Goal: Contribute content: Contribute content

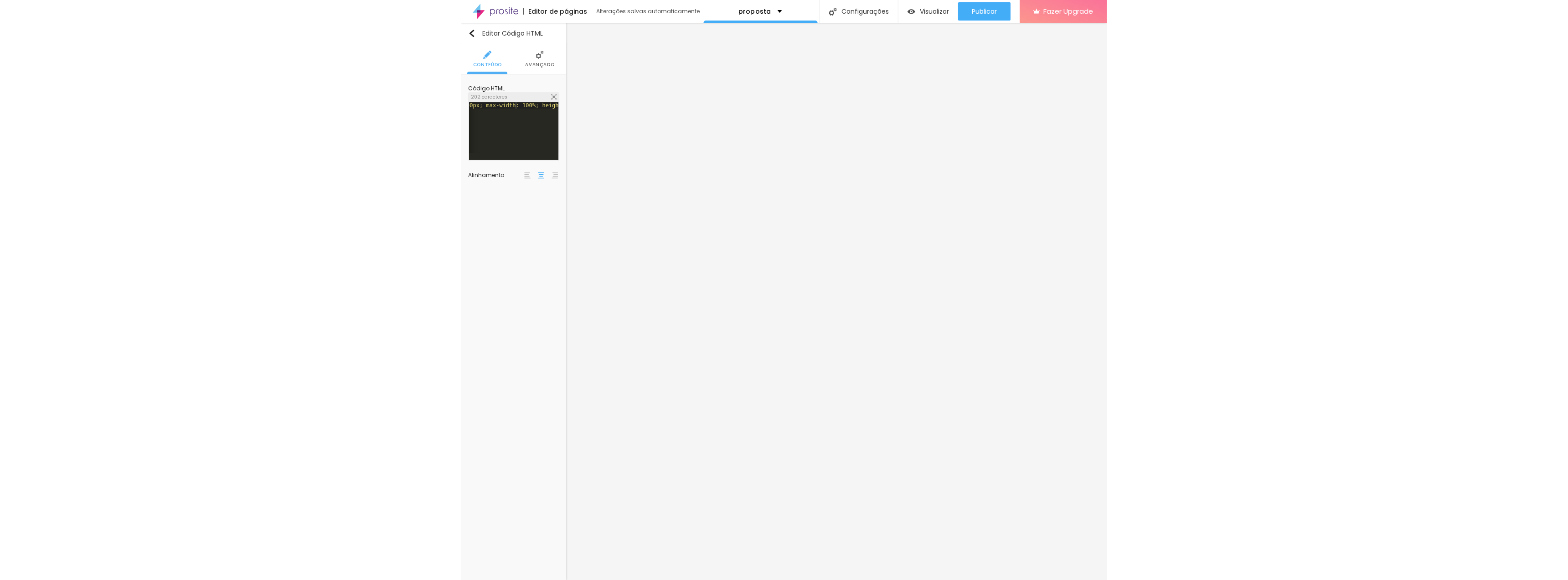
scroll to position [0, 166]
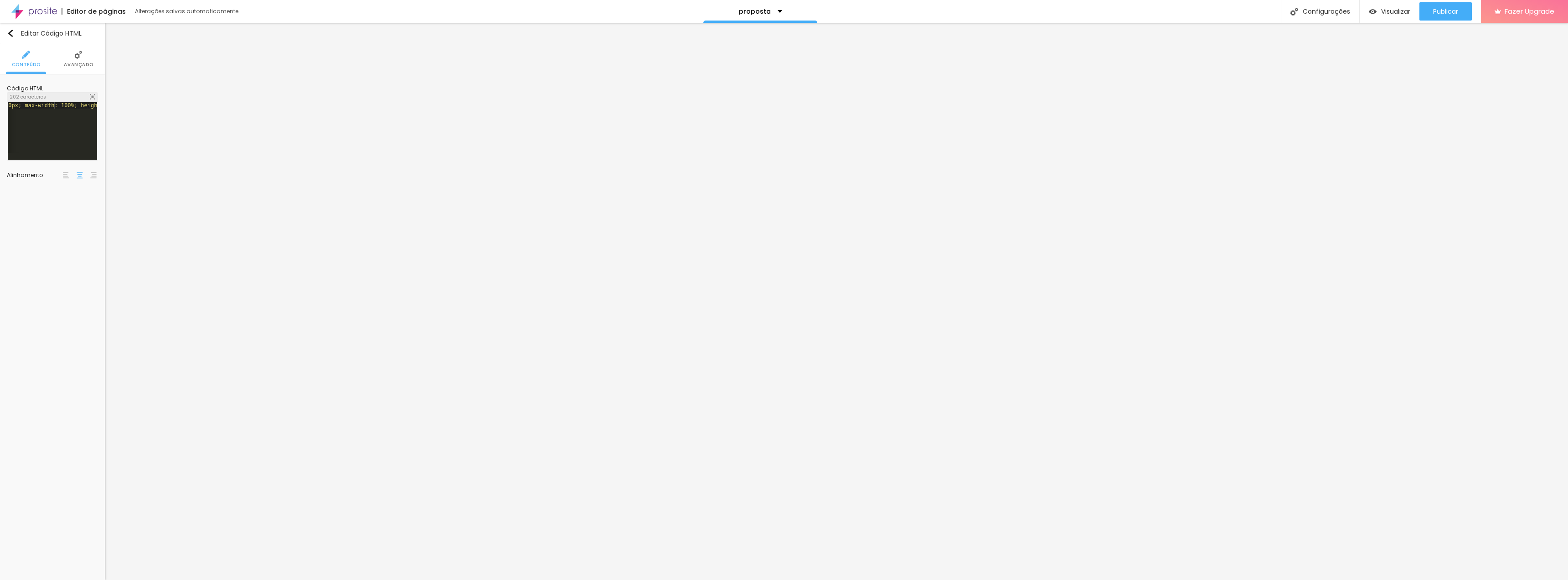
click at [65, 117] on div "< iframe src = "[URL][DOMAIN_NAME]" style = "width: 1000px; max-width: 100%; he…" at bounding box center [147, 134] width 611 height 64
click at [38, 123] on div "< iframe src = "[URL][DOMAIN_NAME]" style = "width: 1000px; max-width: 100%; he…" at bounding box center [52, 127] width 89 height 50
click at [644, 11] on span "Visualizar" at bounding box center [1396, 11] width 29 height 8
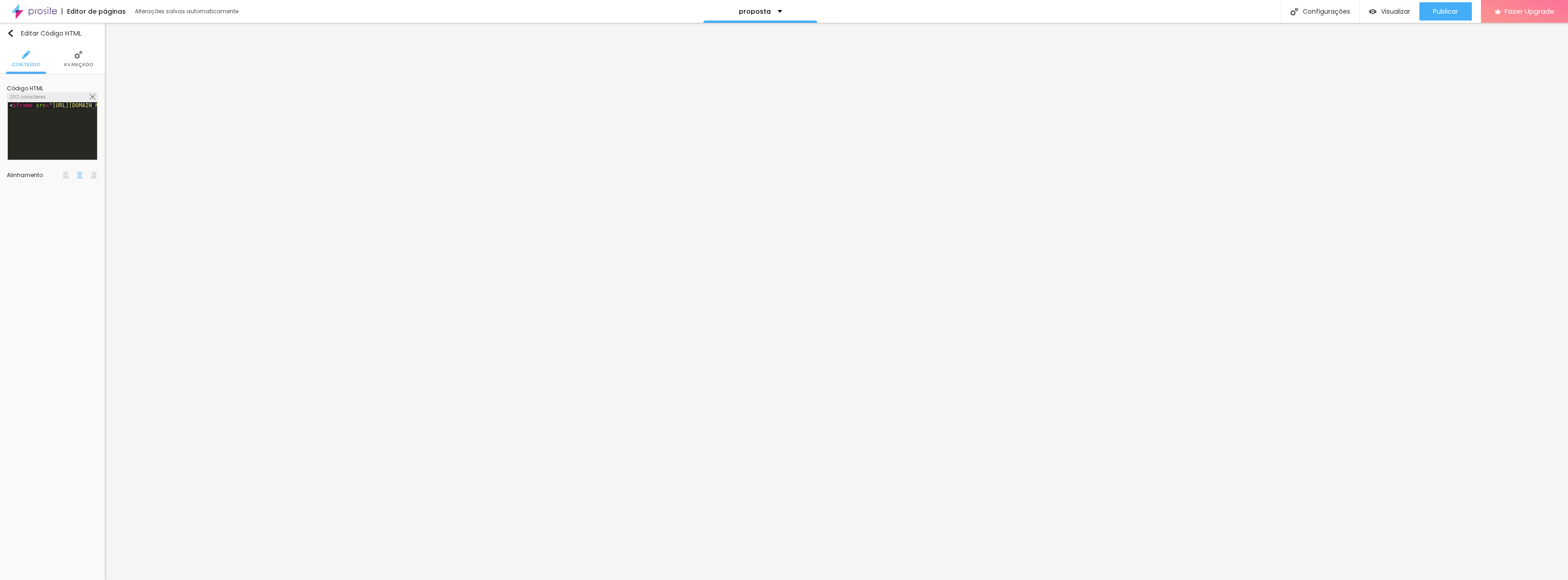
click at [81, 58] on img at bounding box center [78, 54] width 8 height 8
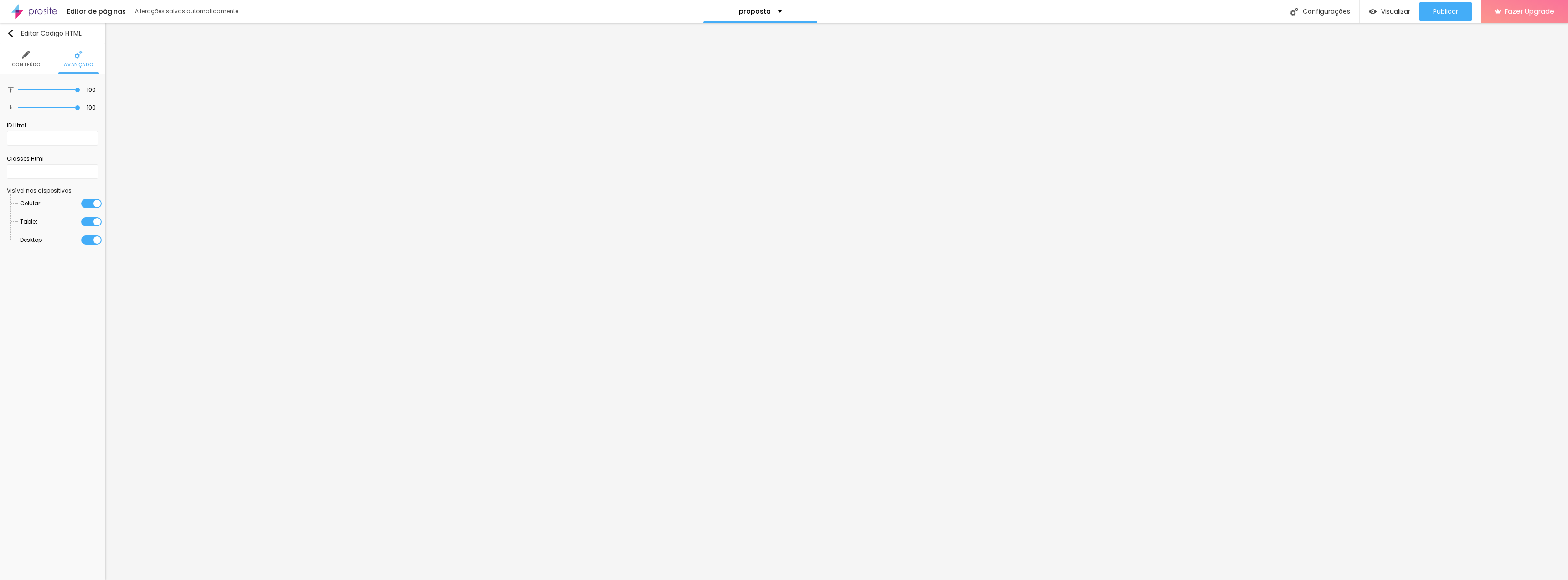
click at [24, 62] on span "Conteúdo" at bounding box center [26, 64] width 29 height 4
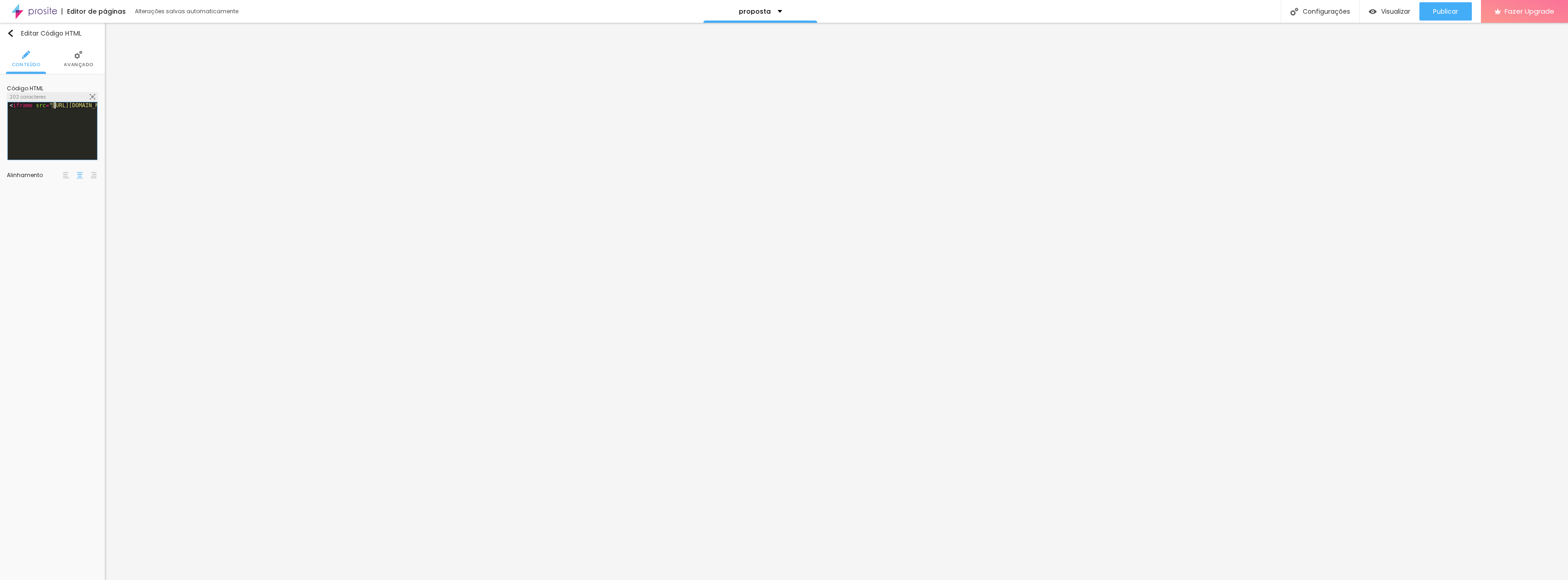
drag, startPoint x: 50, startPoint y: 105, endPoint x: 56, endPoint y: 106, distance: 6.1
click at [56, 106] on div "< iframe src = "[URL][DOMAIN_NAME]" style = "width: 1000px; max-width: 100%; he…" at bounding box center [313, 134] width 611 height 64
drag, startPoint x: 87, startPoint y: 110, endPoint x: 103, endPoint y: 109, distance: 16.0
click at [103, 109] on div "Código HTML 202 caracteres 1 < iframe src = "[URL][DOMAIN_NAME]" style = "width…" at bounding box center [52, 133] width 105 height 118
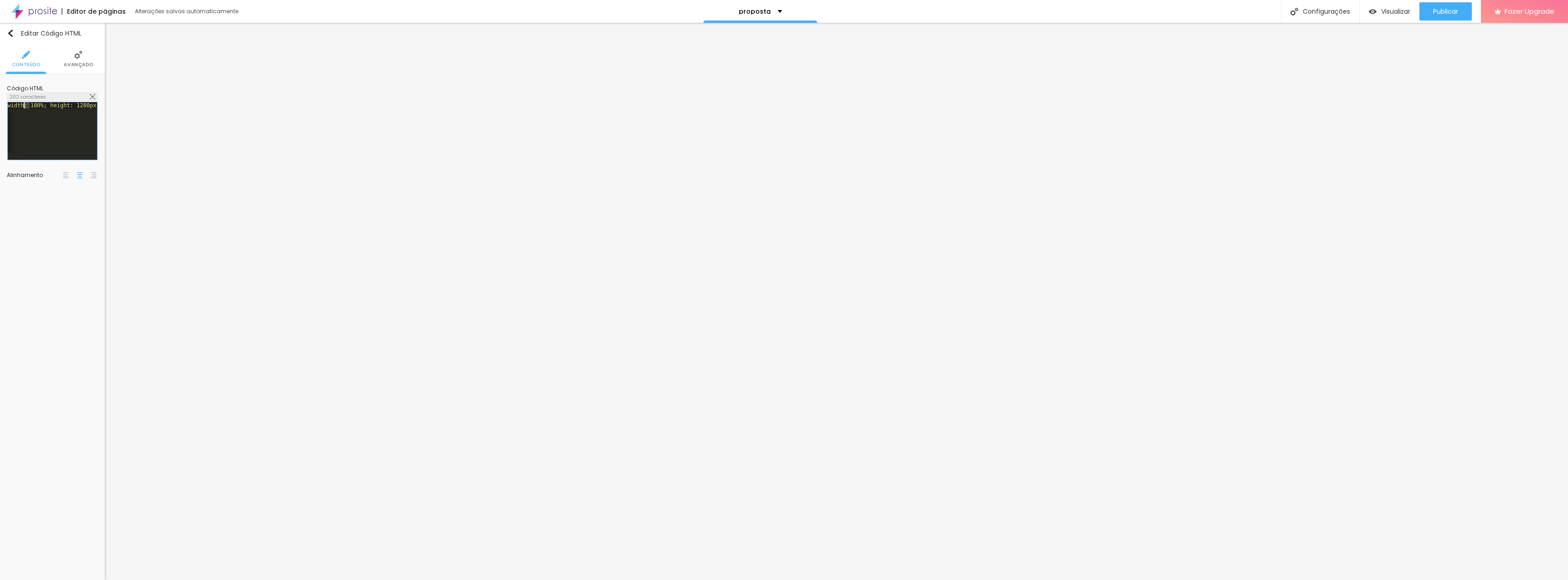
drag, startPoint x: 27, startPoint y: 103, endPoint x: 21, endPoint y: 103, distance: 6.0
click at [21, 103] on div "< iframe src = "[URL][DOMAIN_NAME]" style = "width: 1000px; max-width: 100%; he…" at bounding box center [116, 134] width 611 height 64
click at [14, 33] on div "Editar Seção" at bounding box center [33, 33] width 53 height 8
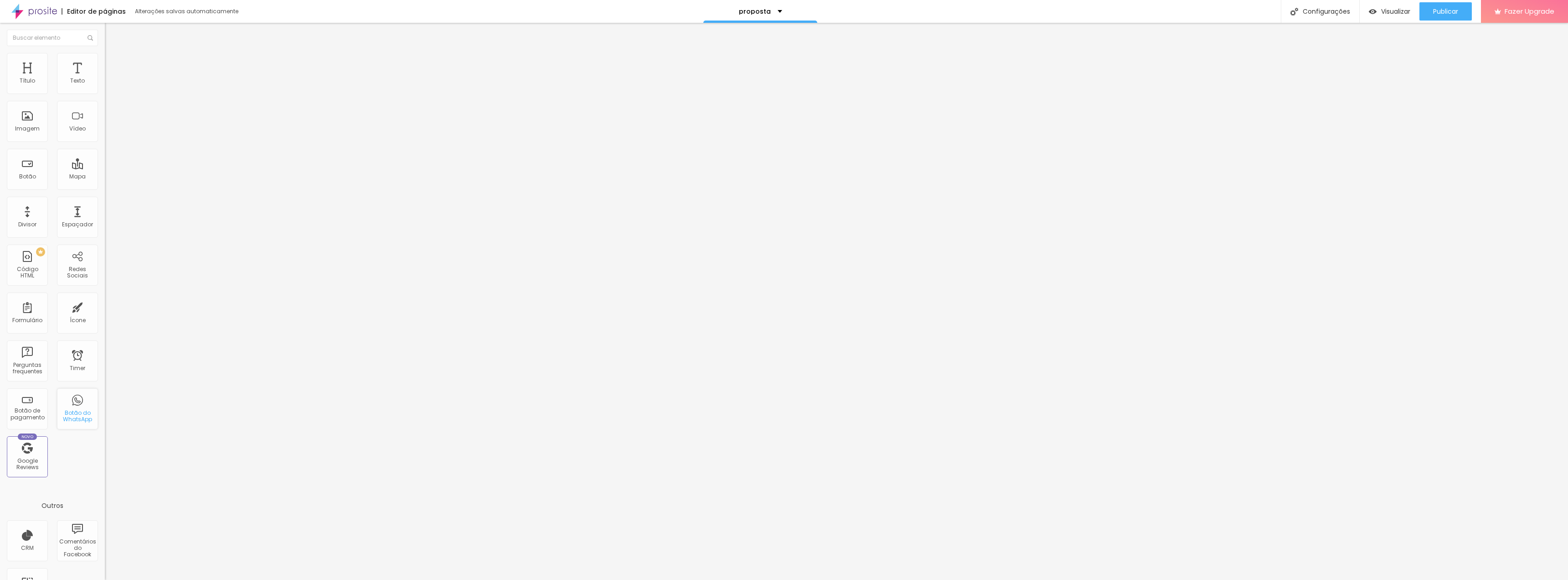
click at [72, 407] on div "Botão do WhatsApp" at bounding box center [77, 409] width 41 height 41
click at [48, 60] on li "Estilo" at bounding box center [52, 59] width 18 height 30
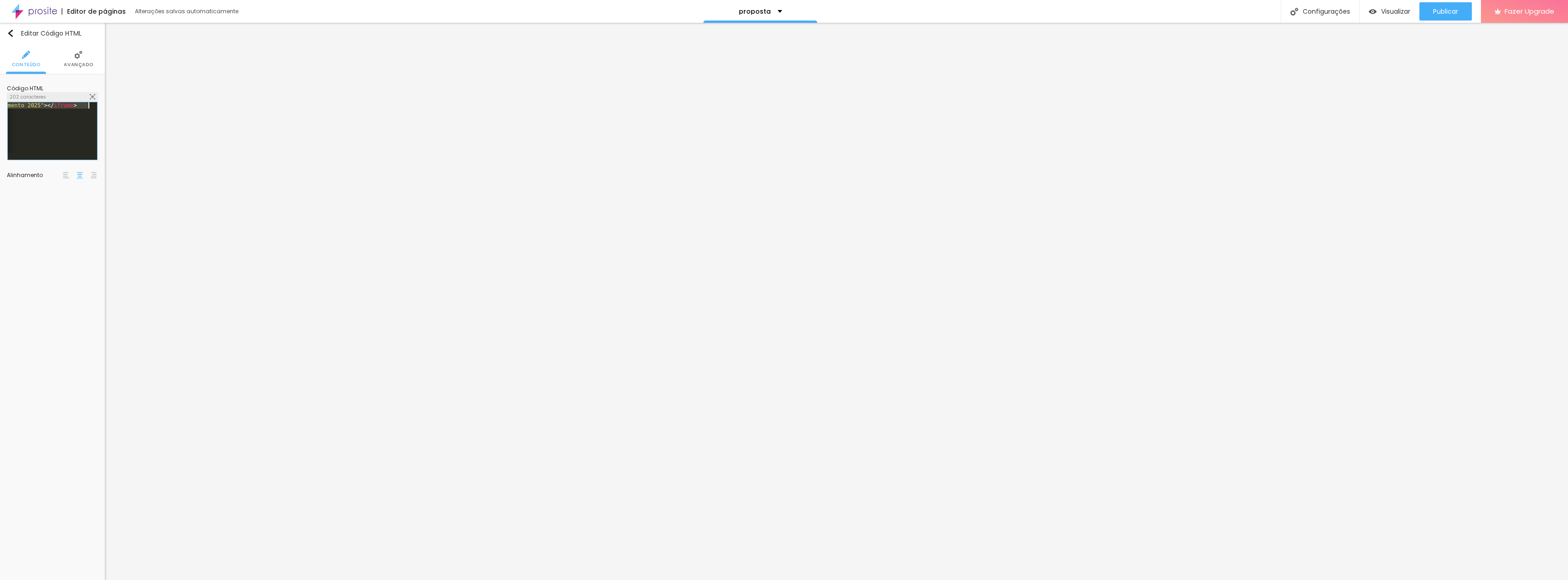
scroll to position [0, 522]
drag, startPoint x: 45, startPoint y: 107, endPoint x: 87, endPoint y: 111, distance: 42.2
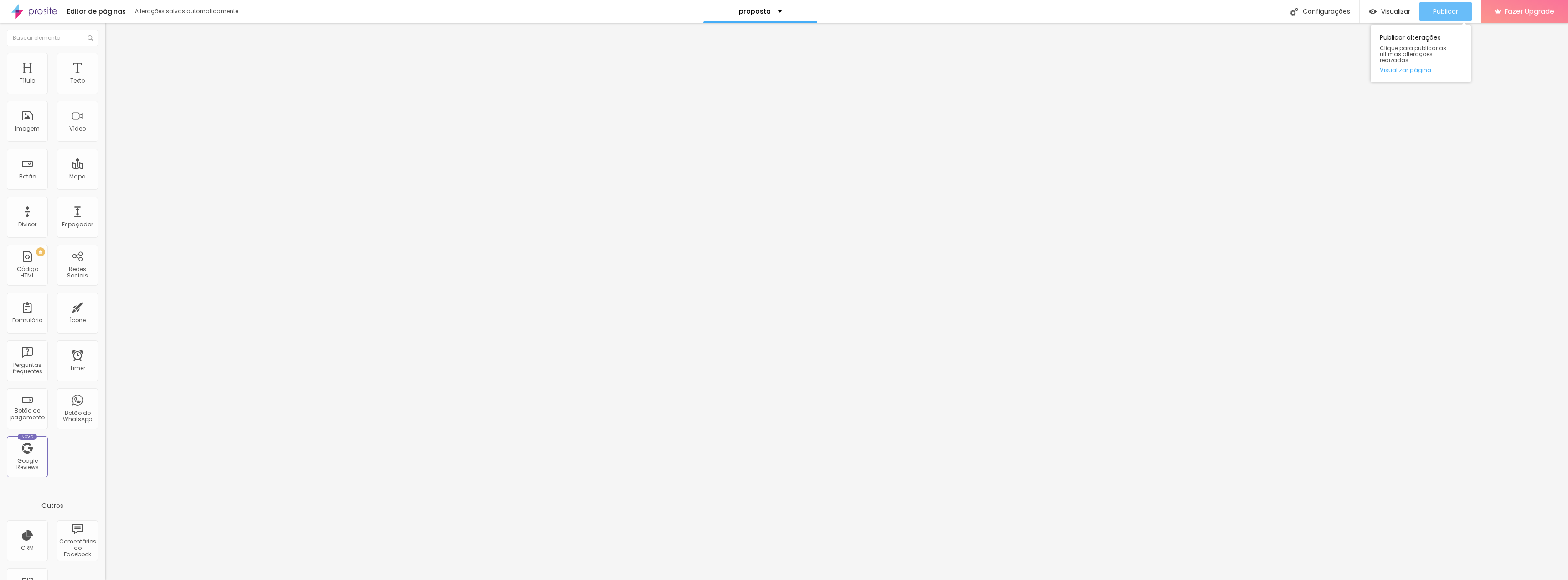
click at [644, 18] on div "Publicar" at bounding box center [1446, 11] width 25 height 18
click at [69, 89] on img at bounding box center [66, 91] width 6 height 6
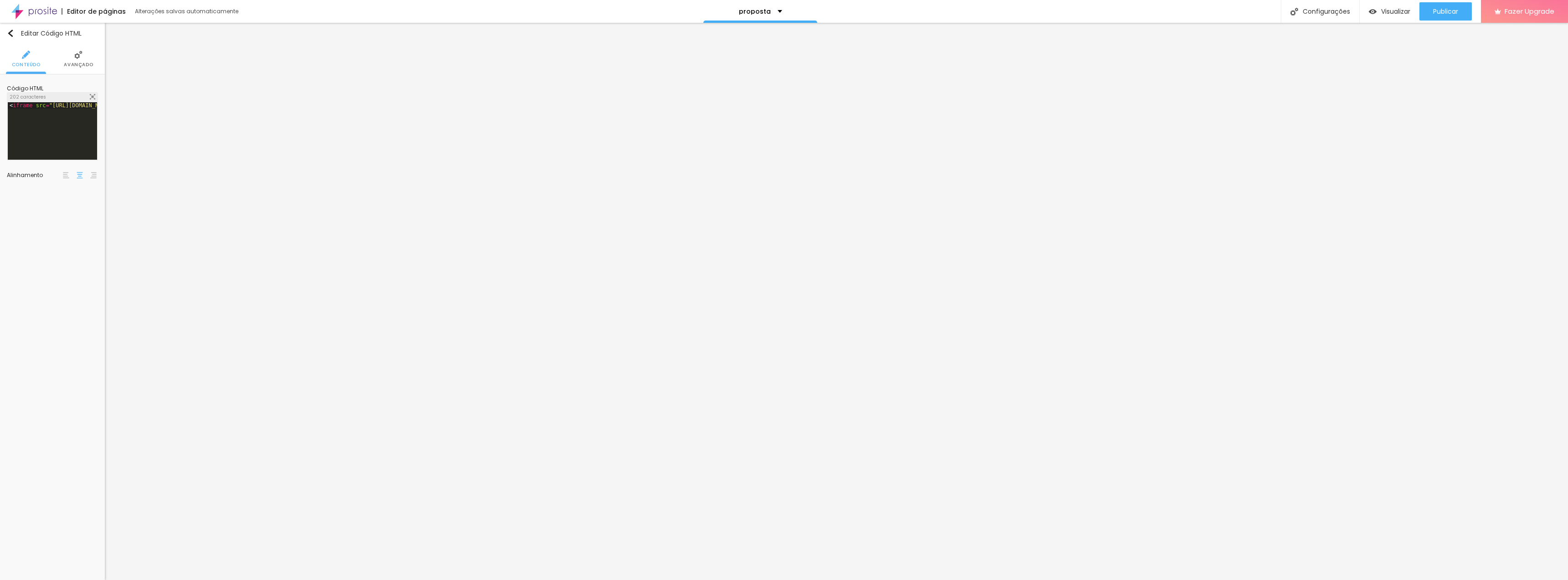
click at [92, 97] on img at bounding box center [92, 96] width 6 height 6
click at [93, 94] on img at bounding box center [92, 96] width 6 height 6
drag, startPoint x: 824, startPoint y: 176, endPoint x: 1007, endPoint y: 180, distance: 183.0
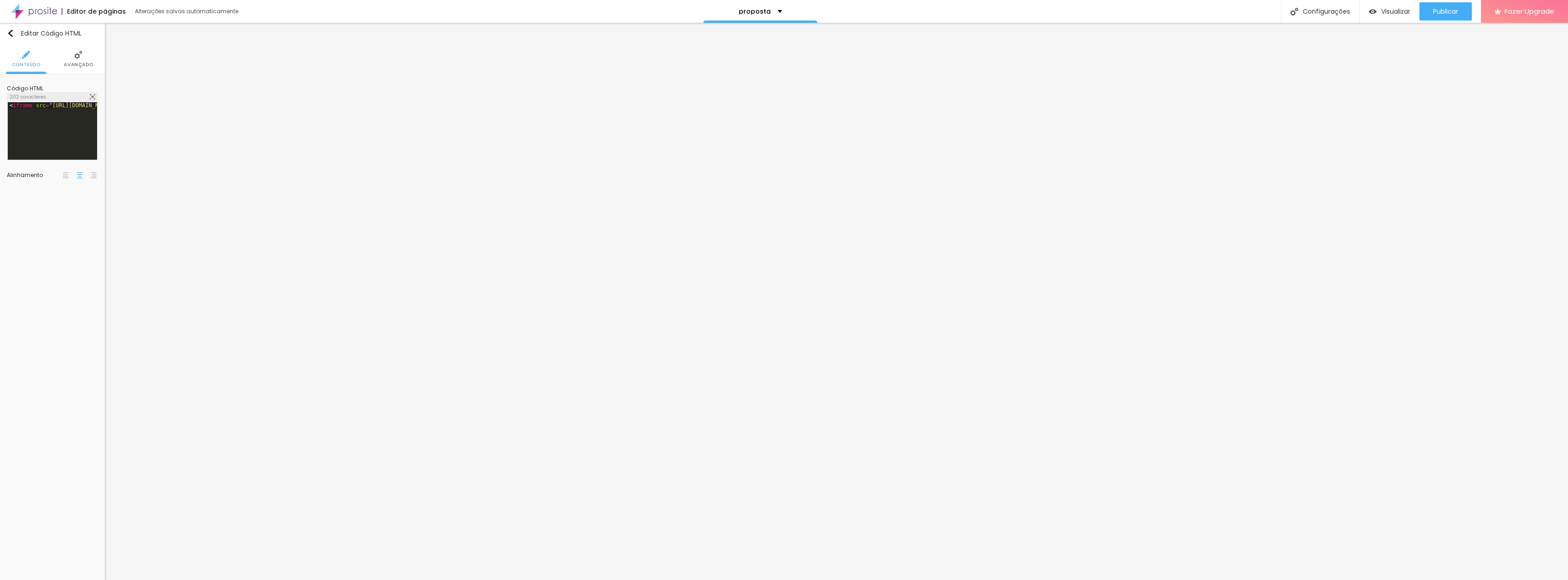
click at [644, 579] on div at bounding box center [784, 589] width 1568 height 8
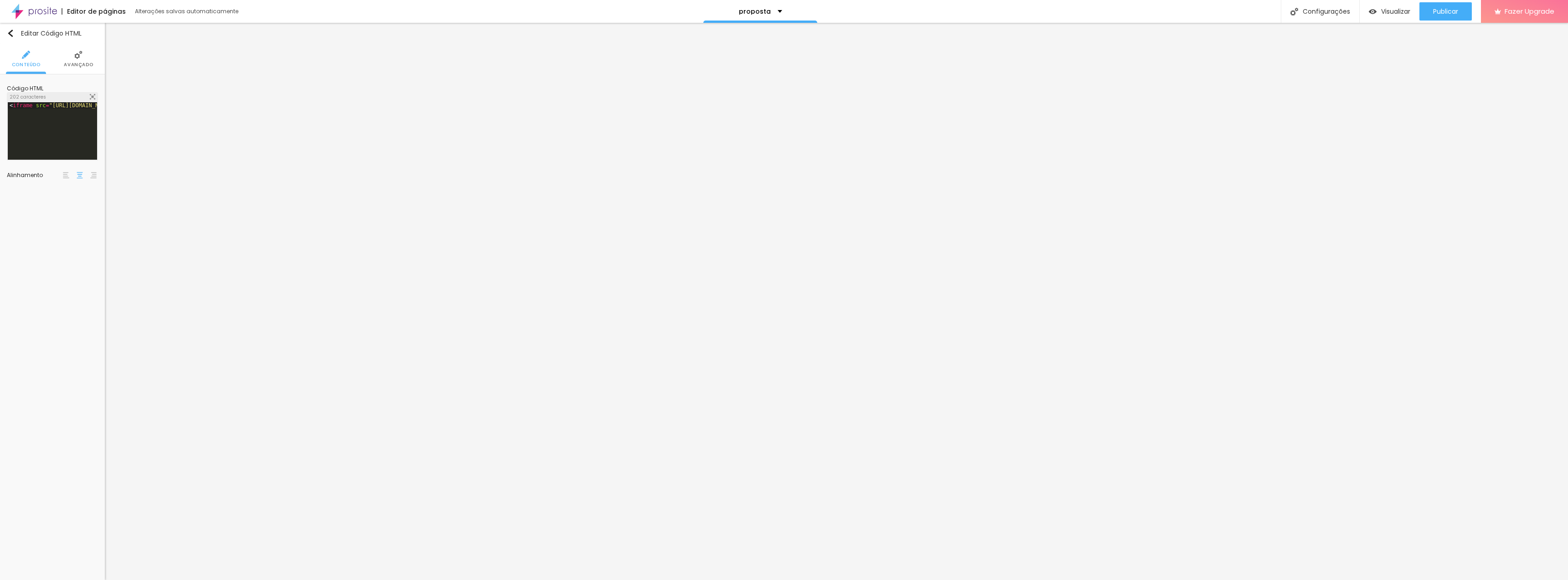
click at [71, 55] on li "Avançado" at bounding box center [78, 59] width 29 height 30
click at [18, 33] on div "Editar Seção" at bounding box center [33, 33] width 53 height 8
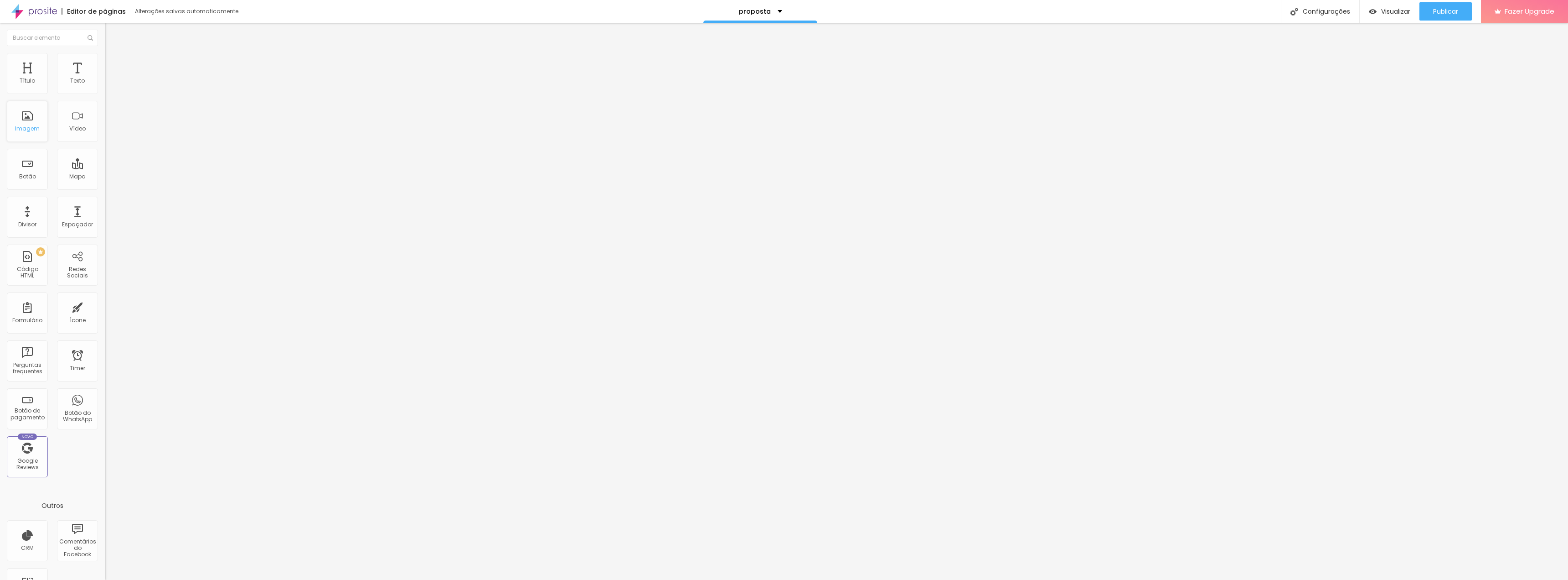
click at [35, 113] on div "Imagem" at bounding box center [27, 121] width 41 height 41
click at [32, 128] on div "Imagem" at bounding box center [27, 128] width 25 height 6
click at [13, 122] on div "Imagem" at bounding box center [27, 121] width 41 height 41
click at [10, 30] on img "button" at bounding box center [11, 33] width 8 height 8
click at [59, 89] on span "Adicionar imagem" at bounding box center [36, 84] width 59 height 8
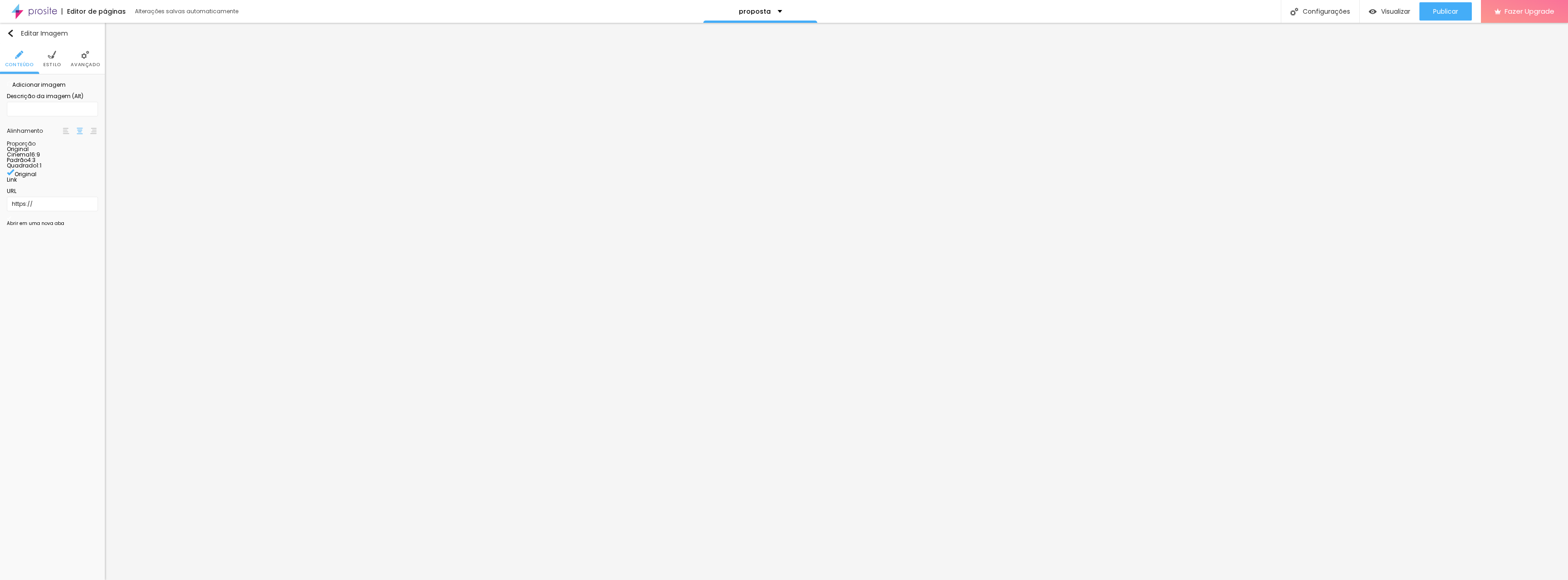
click at [48, 63] on span "Estilo" at bounding box center [52, 64] width 18 height 4
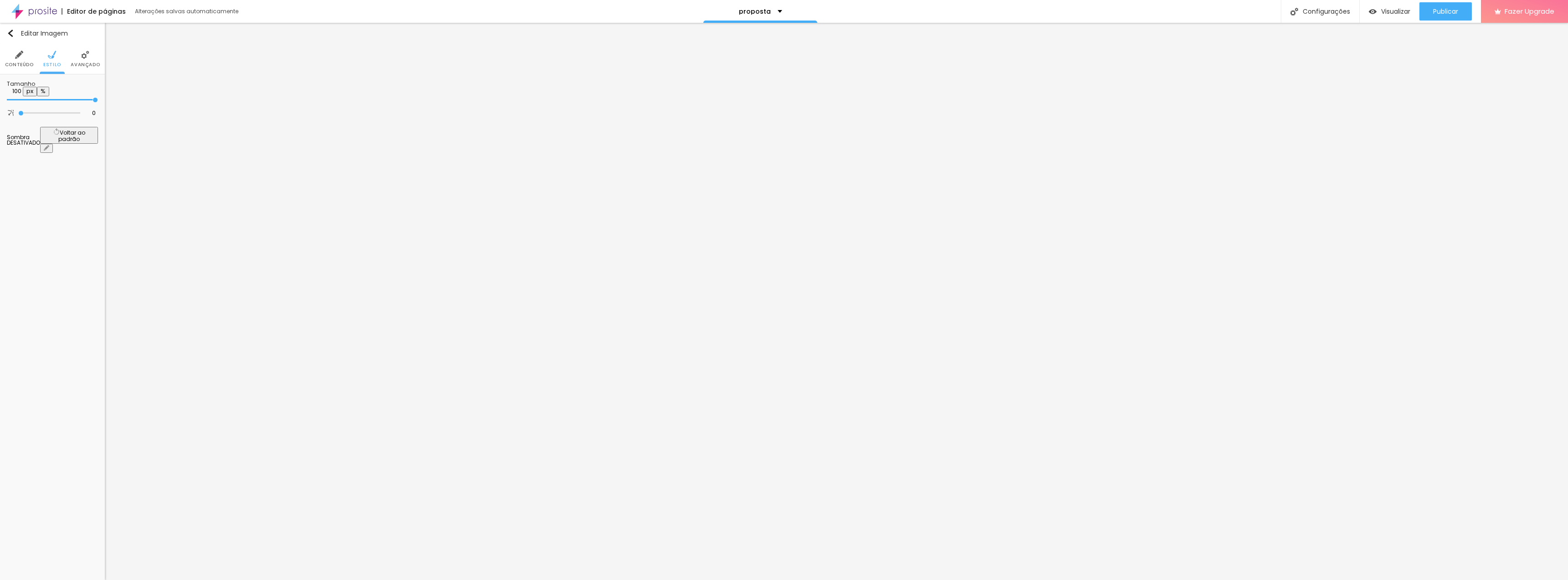
type input "95"
type input "90"
type input "85"
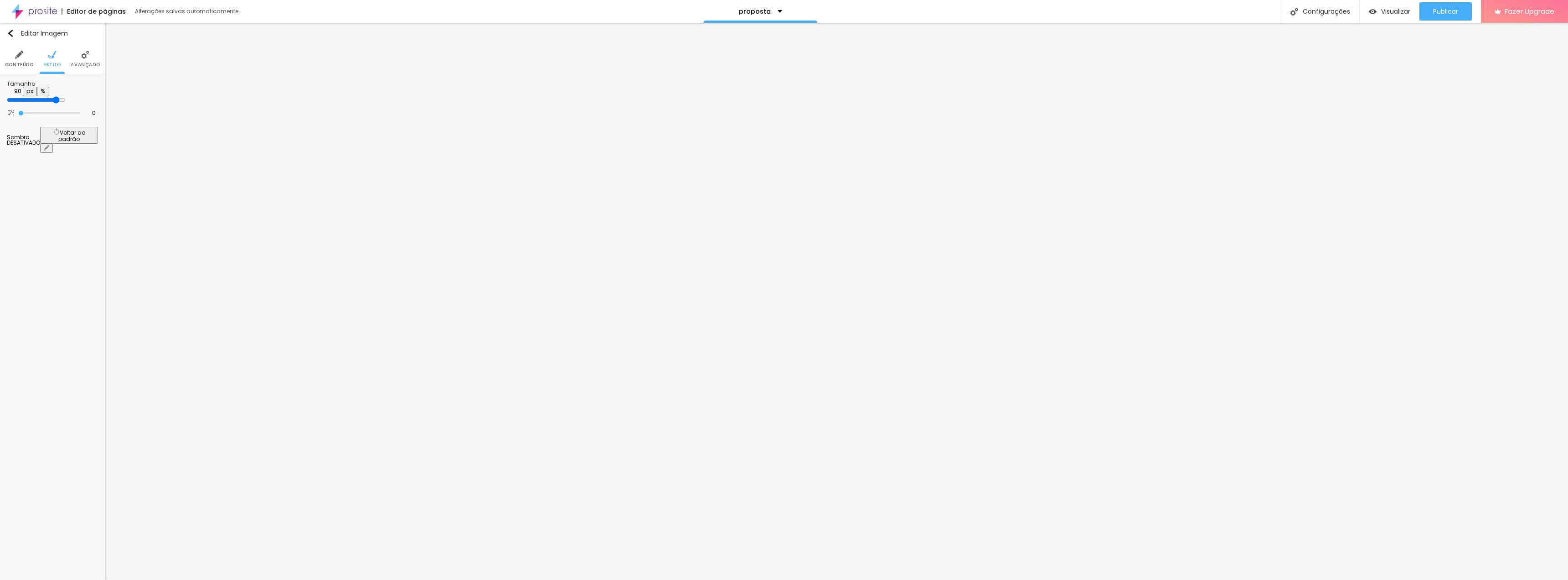
type input "85"
type input "80"
type input "75"
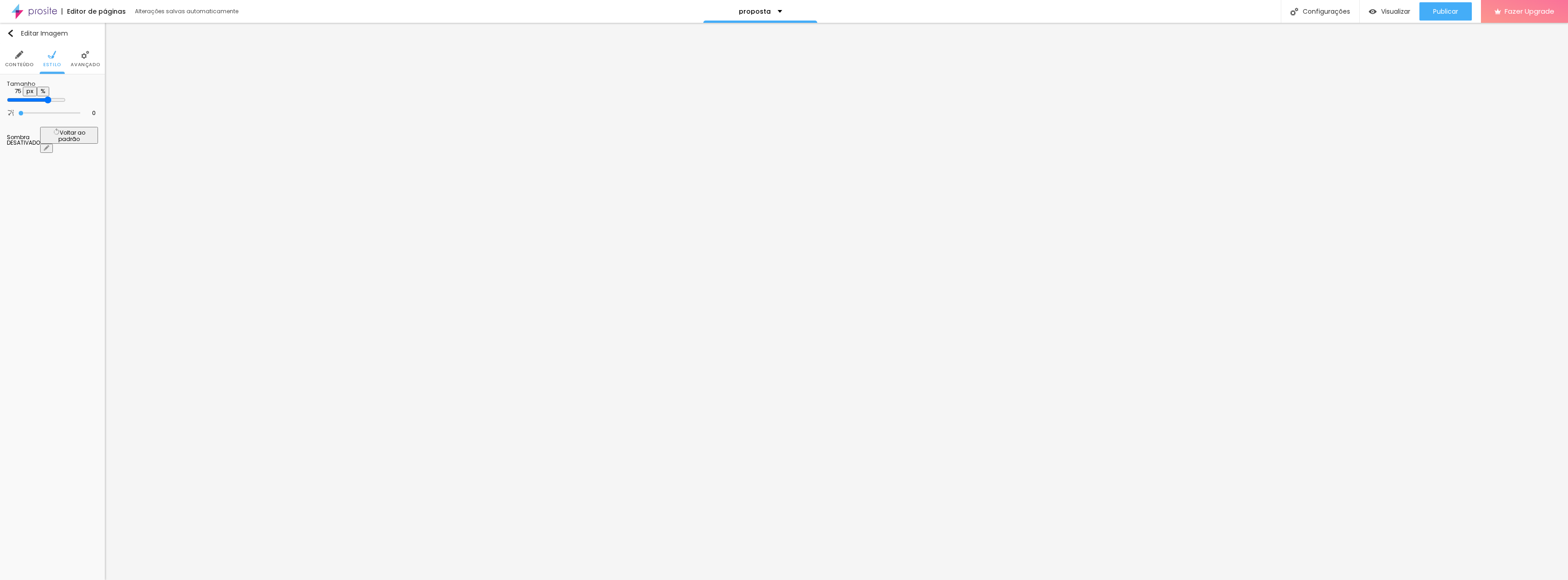
type input "70"
type input "65"
type input "60"
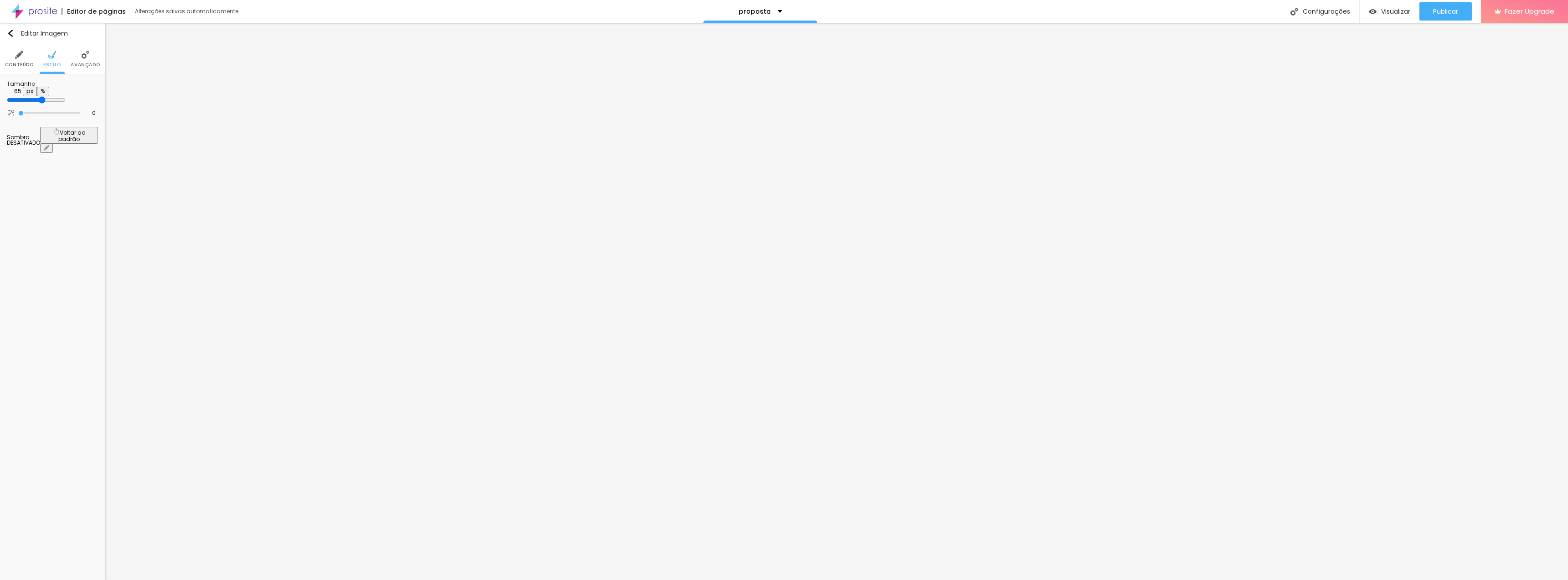
type input "60"
type input "55"
type input "50"
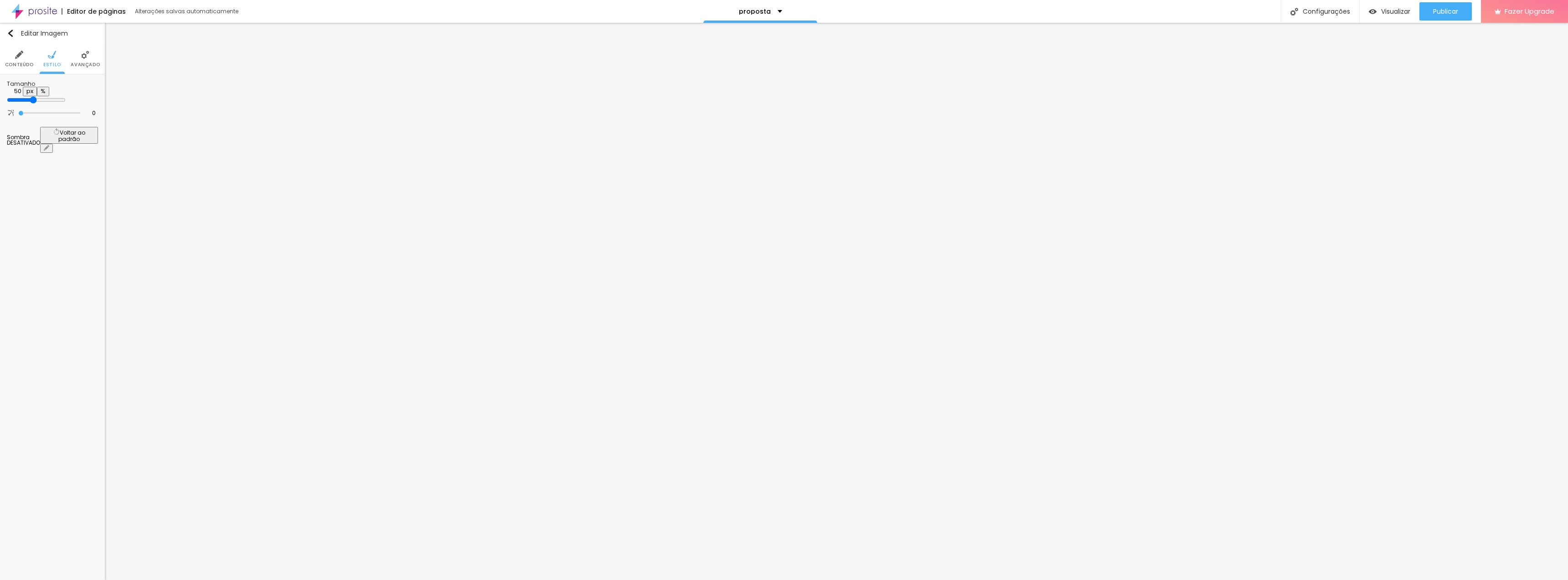
type input "45"
type input "40"
type input "35"
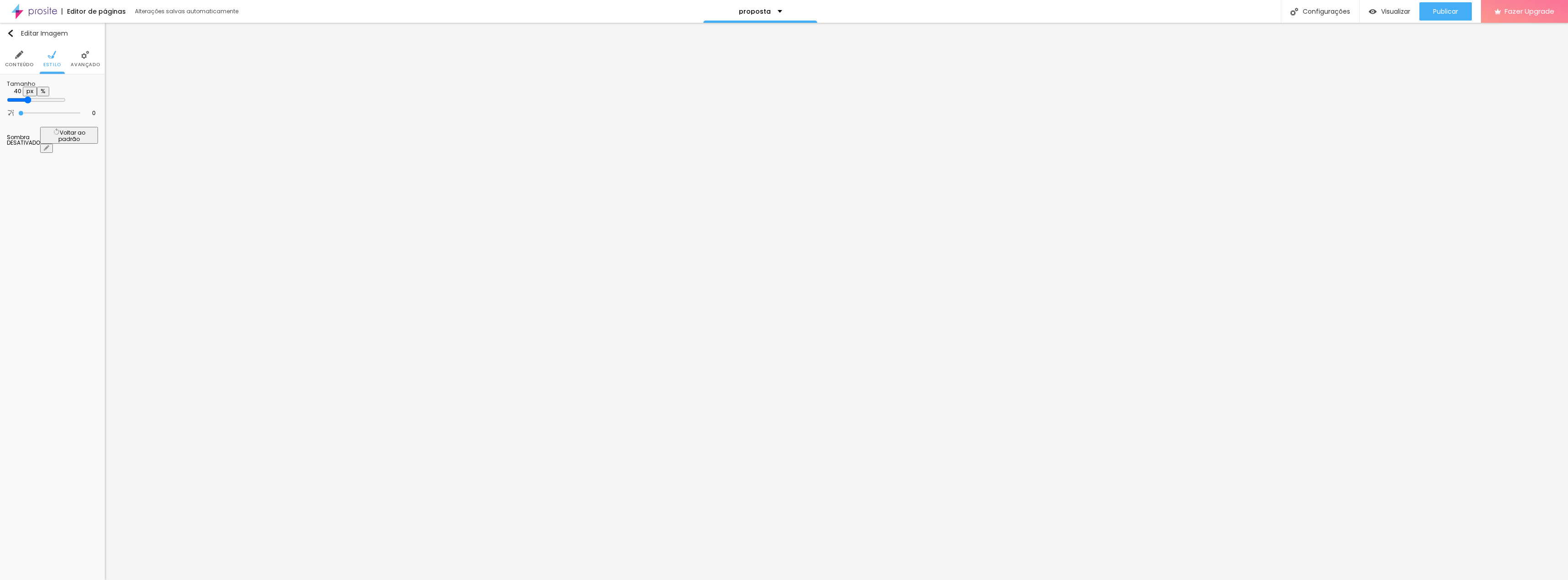
type input "35"
type input "30"
type input "25"
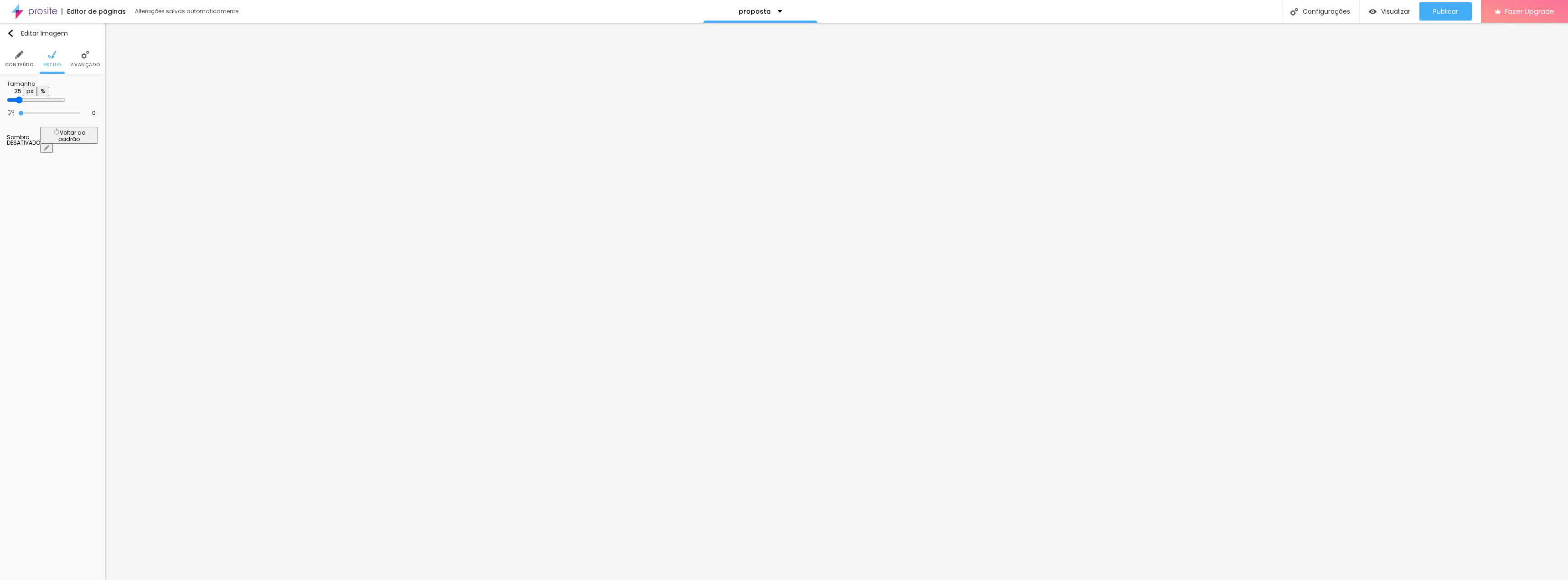
type input "20"
type input "15"
type input "10"
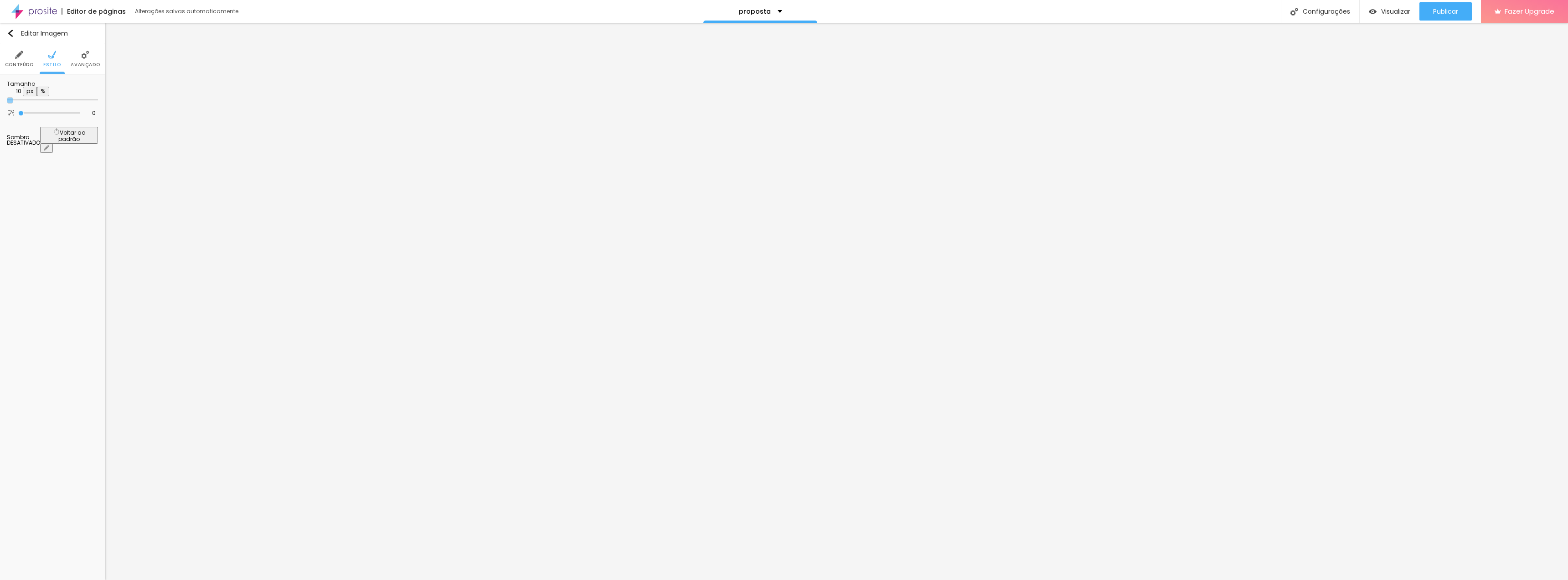
drag, startPoint x: 89, startPoint y: 98, endPoint x: 4, endPoint y: 101, distance: 85.1
type input "10"
click at [7, 101] on input "range" at bounding box center [52, 100] width 91 height 4
type input "14"
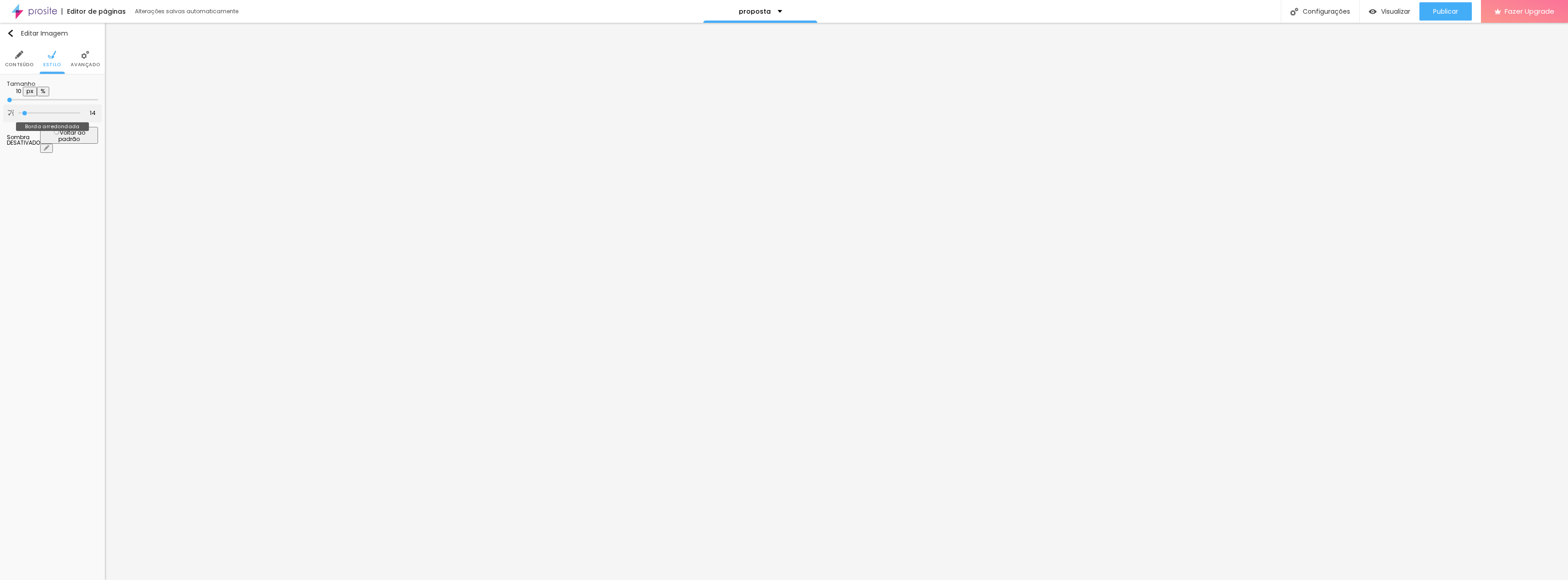
type input "15"
type input "17"
type input "20"
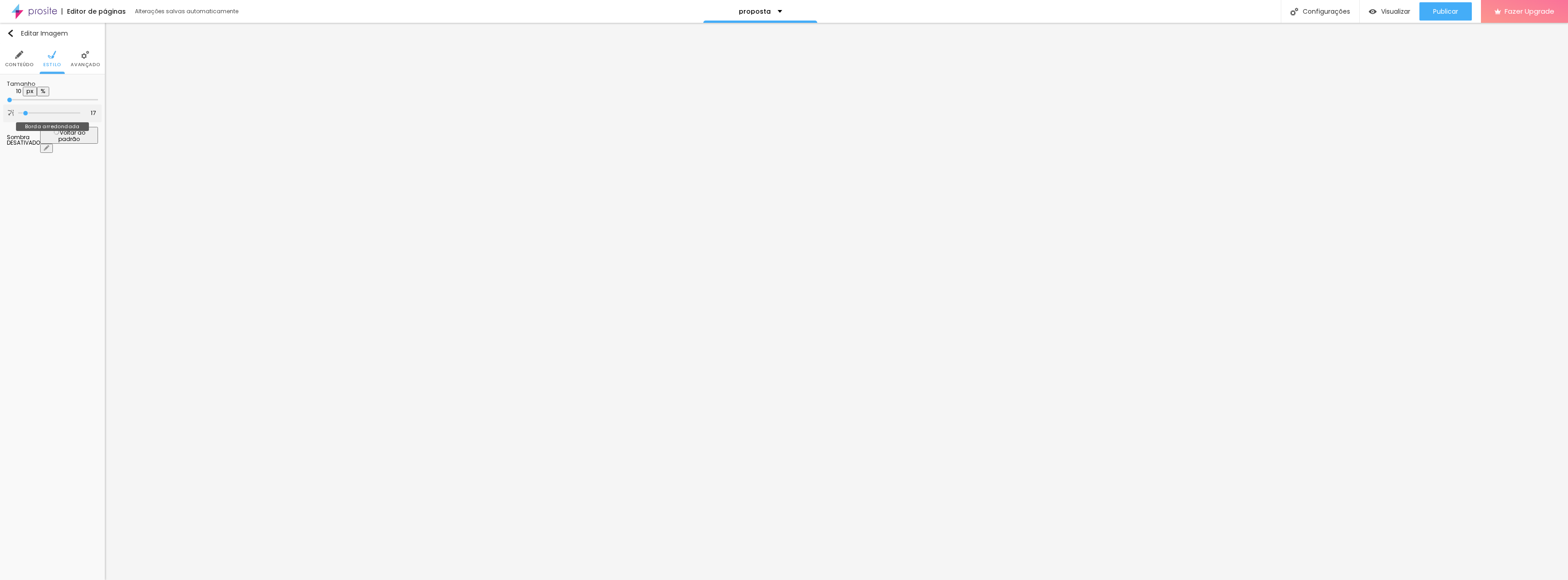
type input "20"
type input "21"
type input "23"
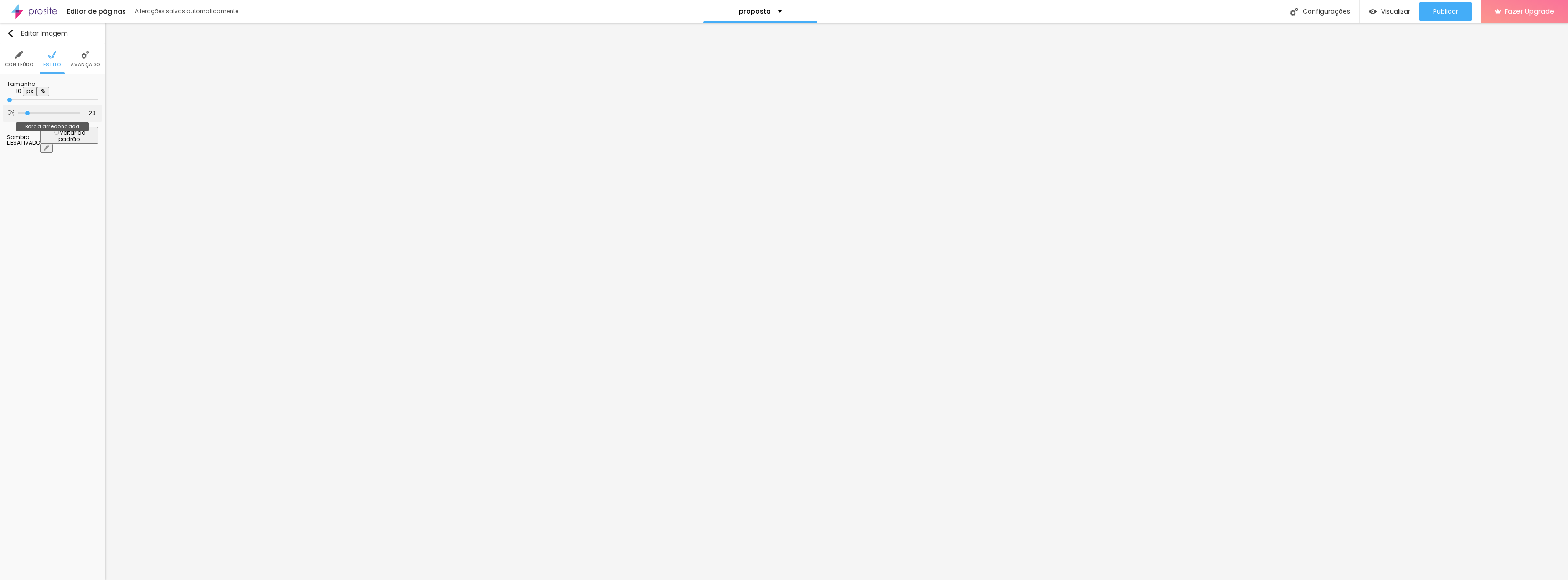
type input "25"
type input "28"
type input "30"
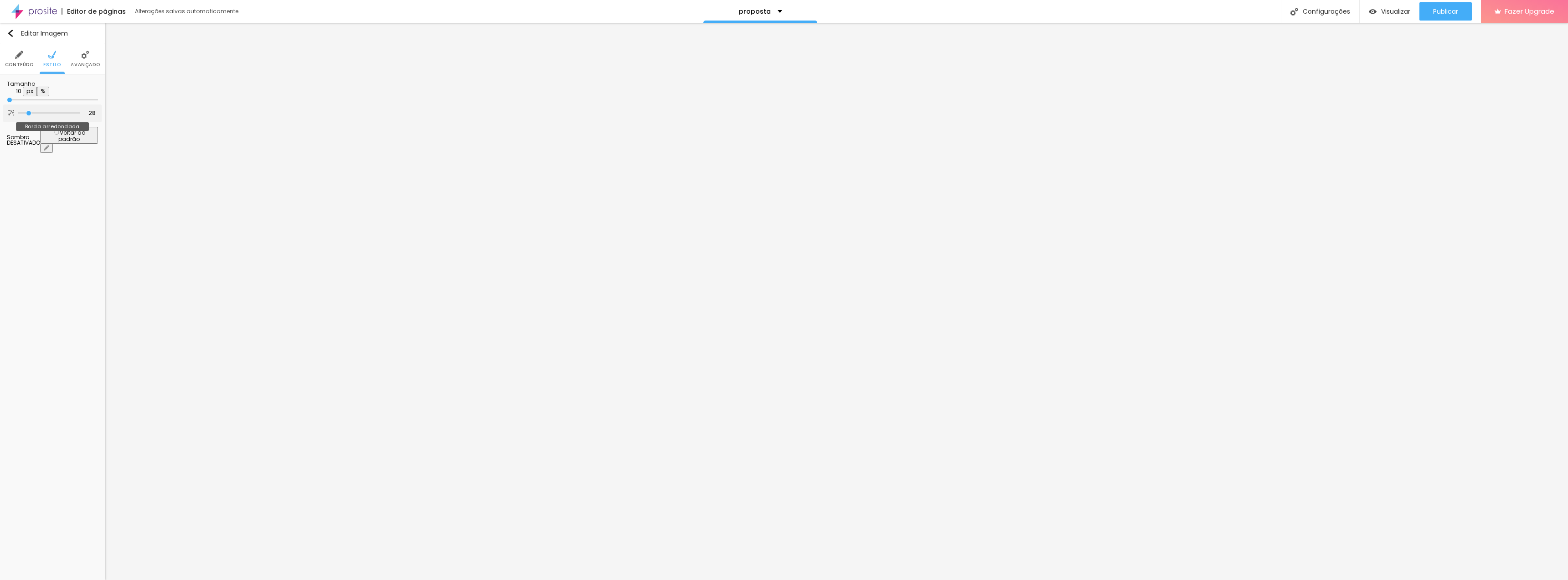
type input "30"
type input "31"
type input "33"
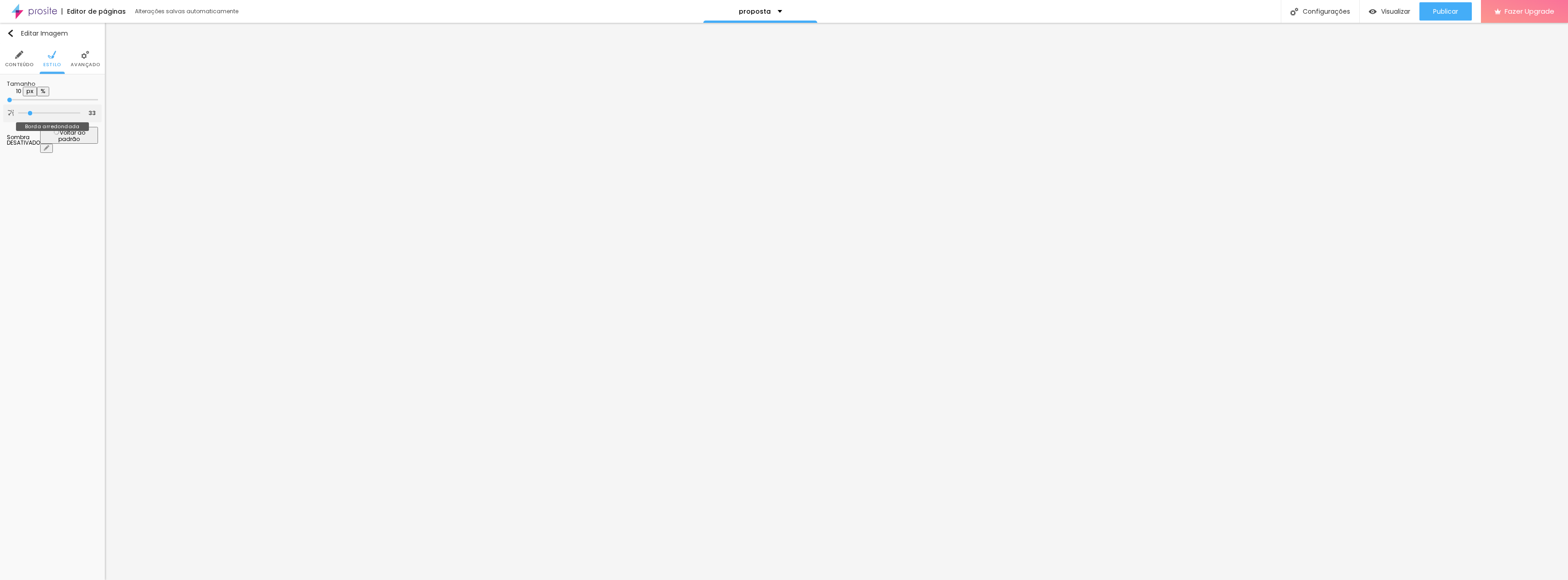
type input "36"
type input "39"
type input "43"
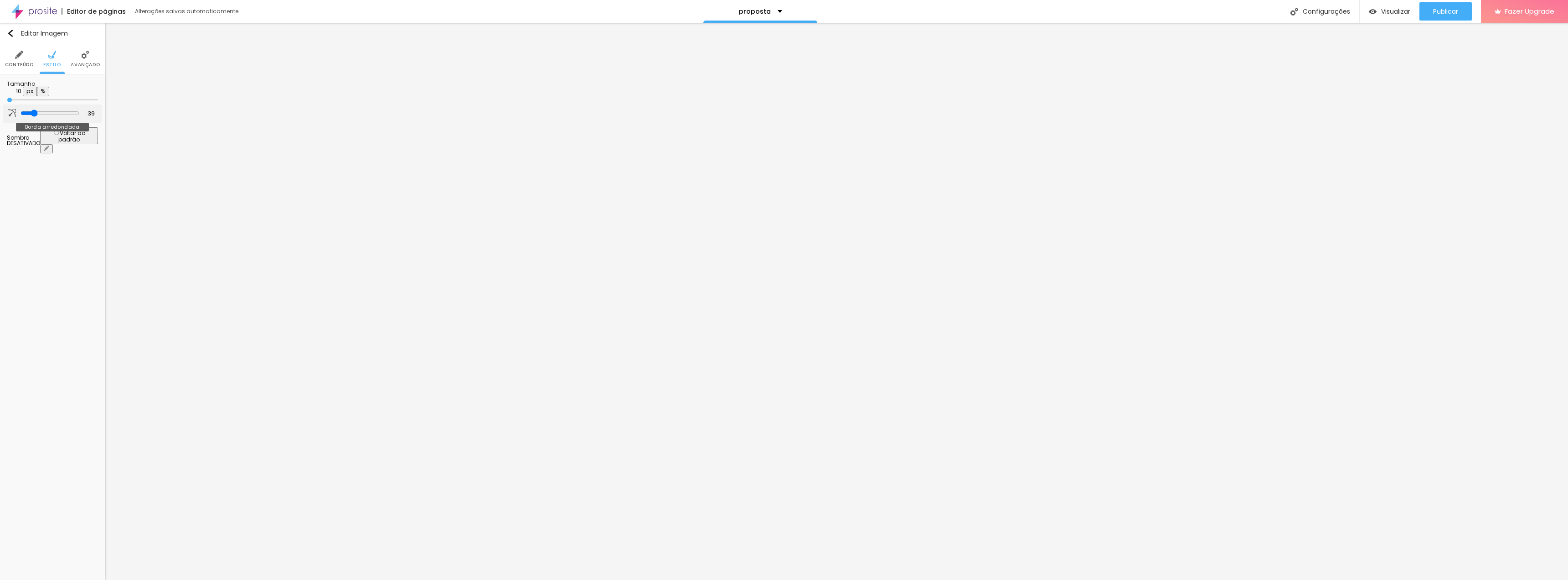
type input "43"
type input "48"
type input "53"
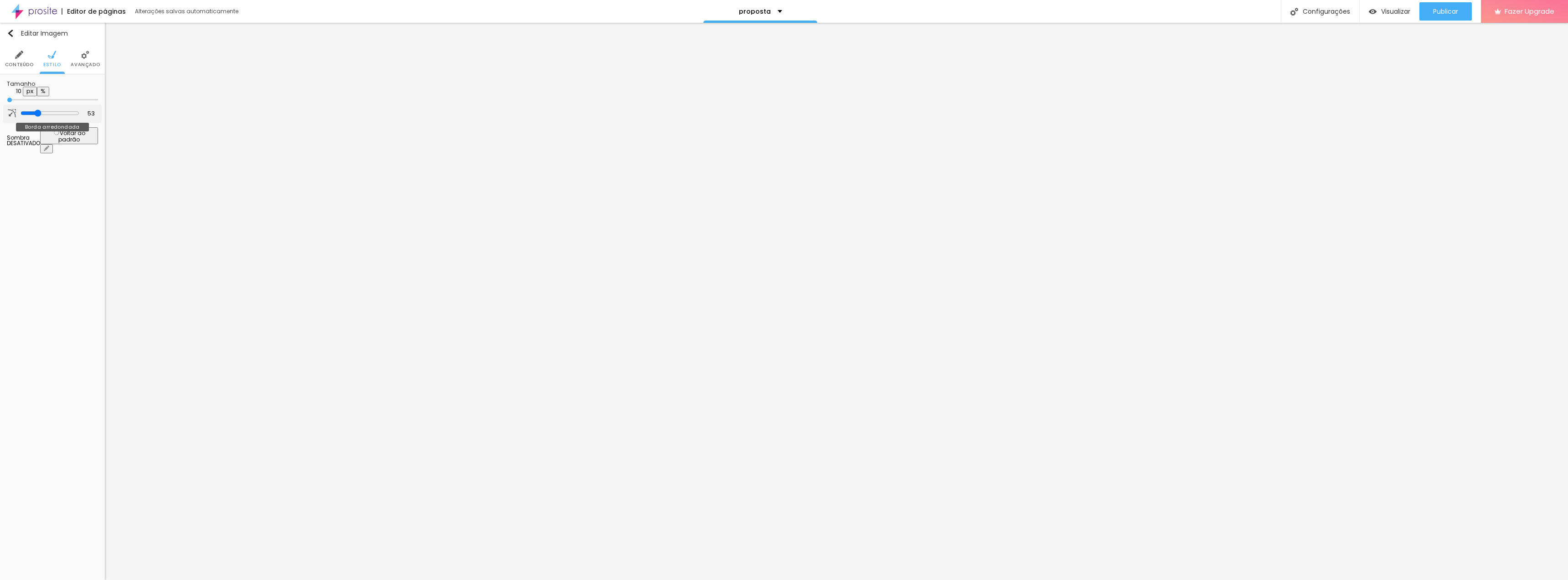
type input "58"
type input "74"
type input "86"
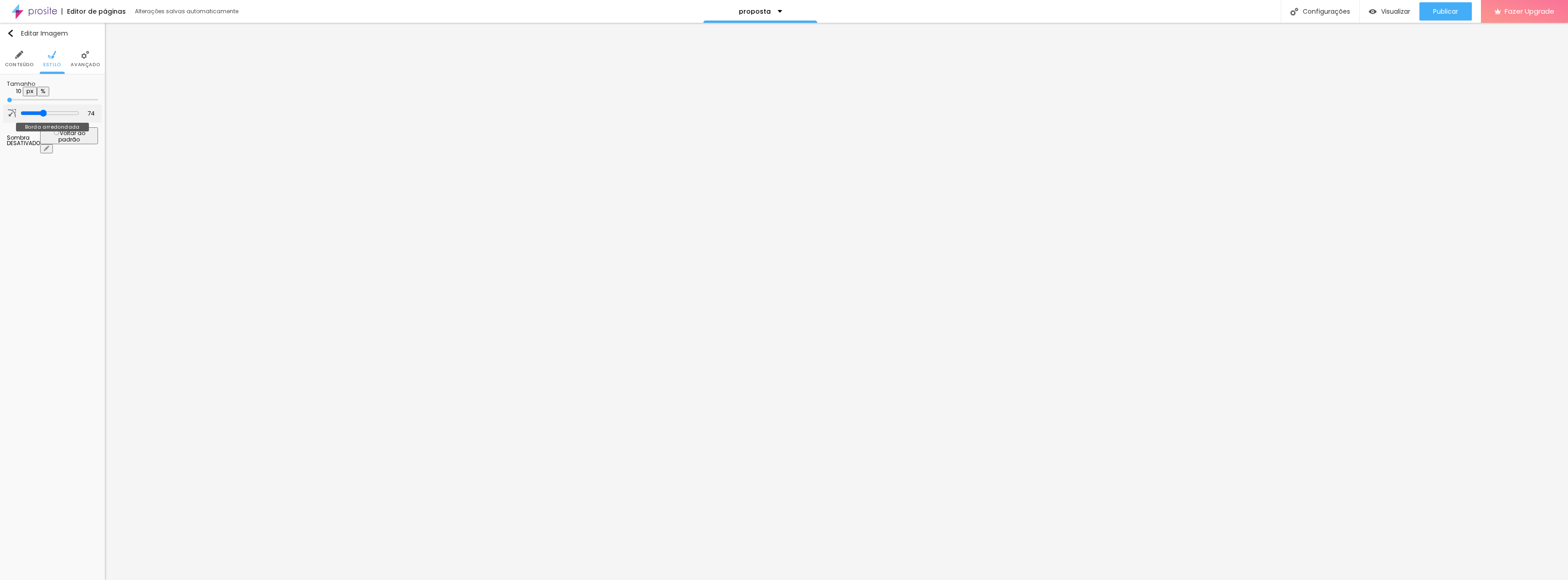
type input "86"
type input "99"
type input "115"
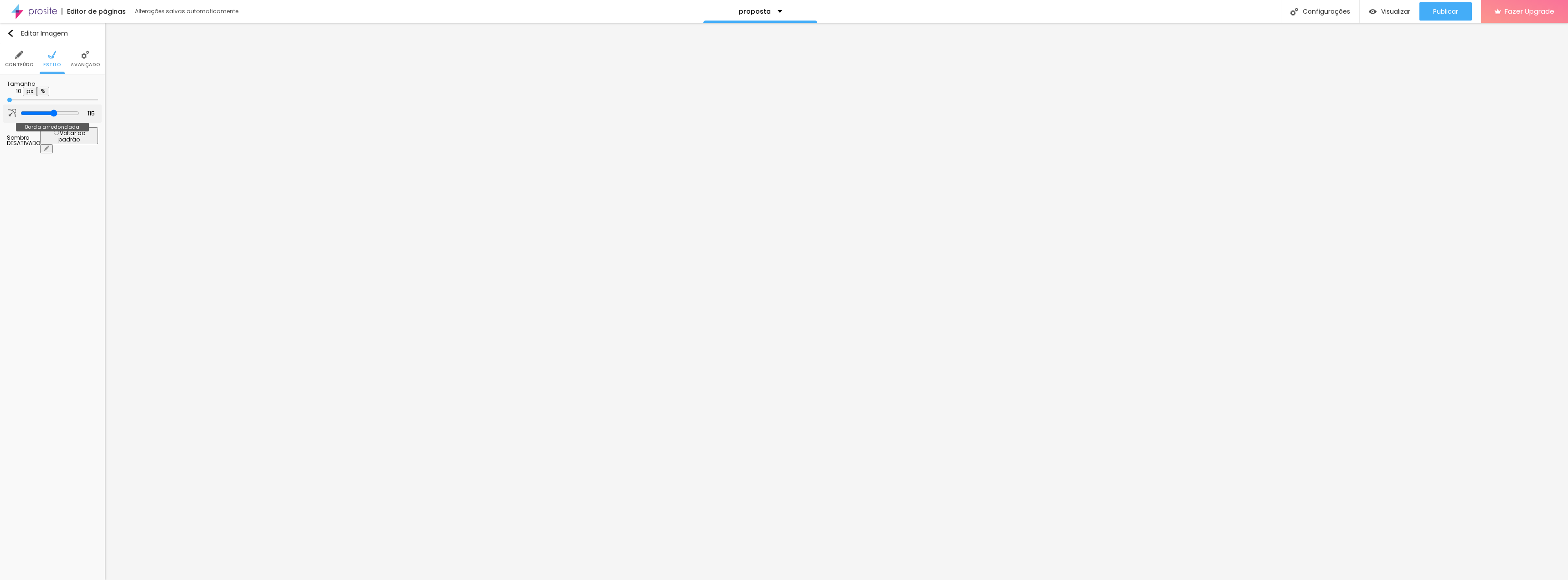
type input "128"
type input "142"
type input "155"
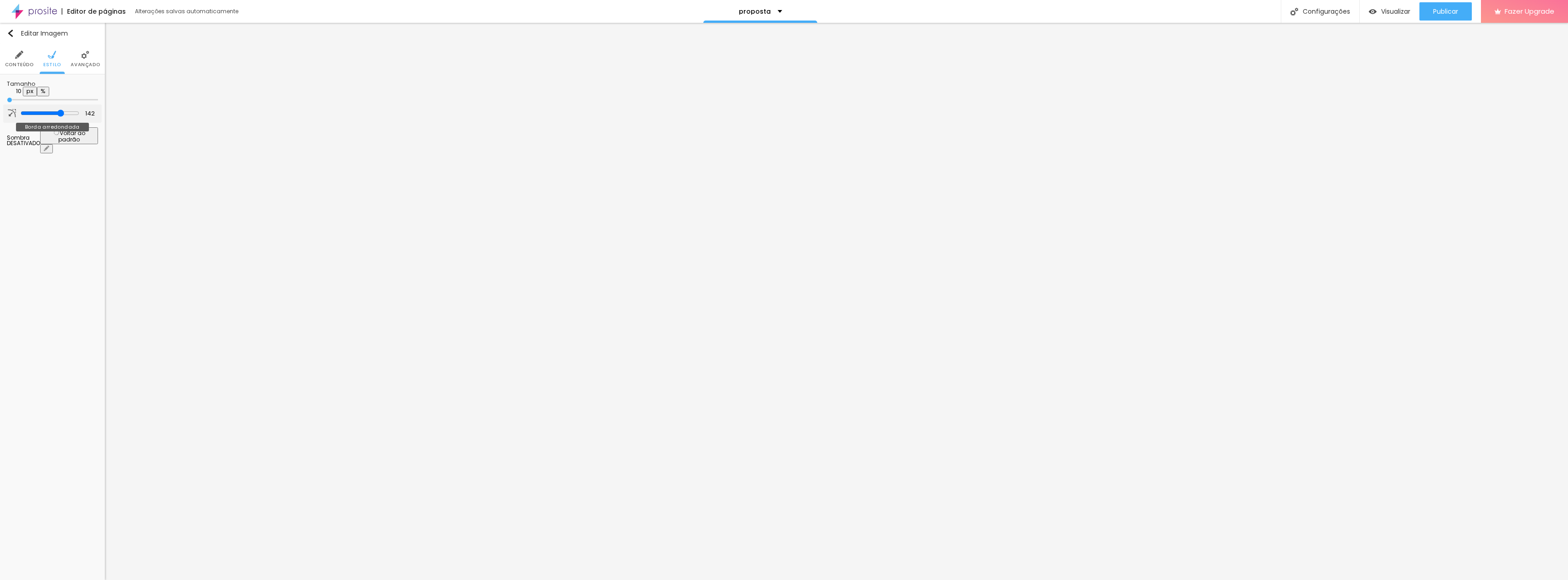
type input "155"
type input "168"
type input "181"
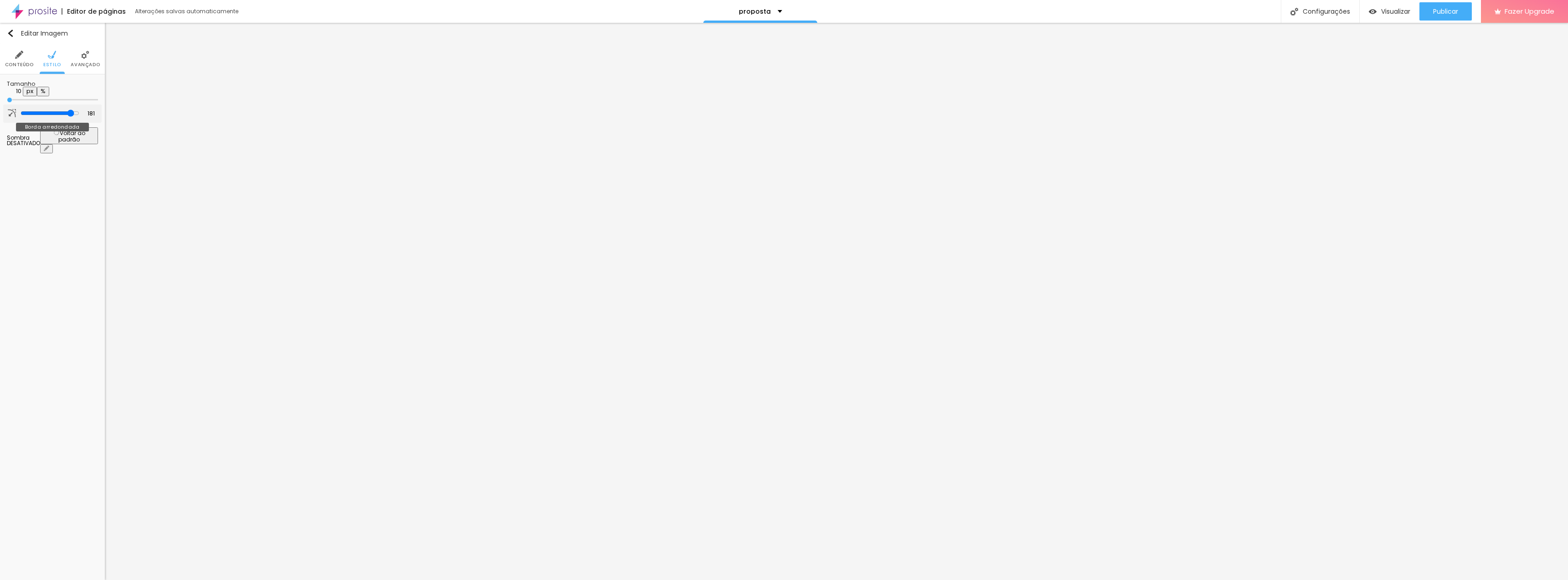
type input "193"
type input "200"
type input "181"
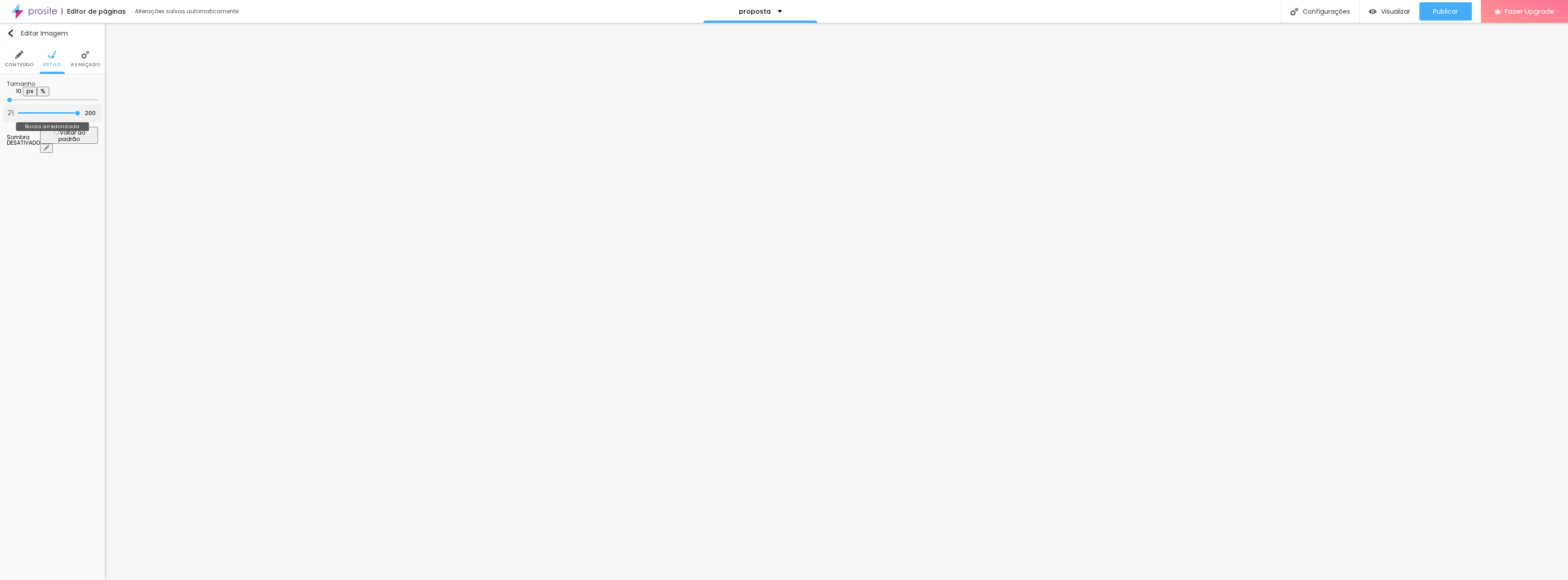
type input "181"
type input "160"
type input "138"
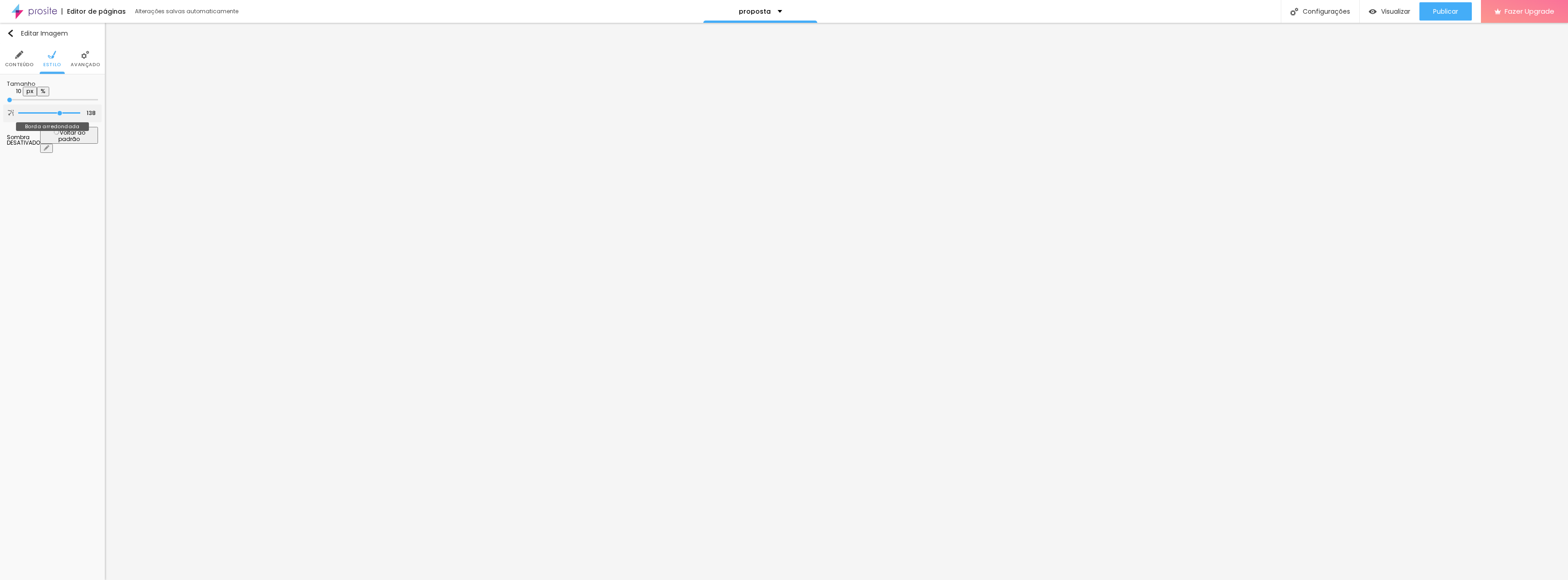
type input "117"
type input "97"
type input "77"
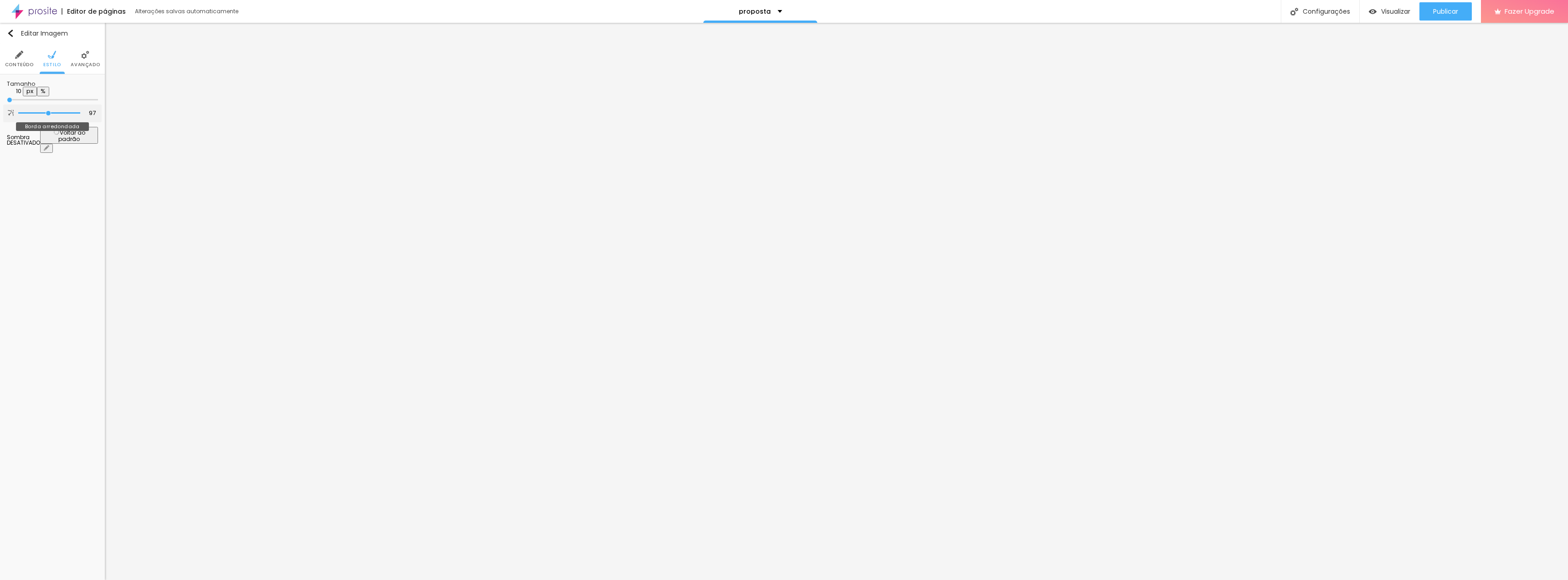
type input "77"
type input "59"
type input "39"
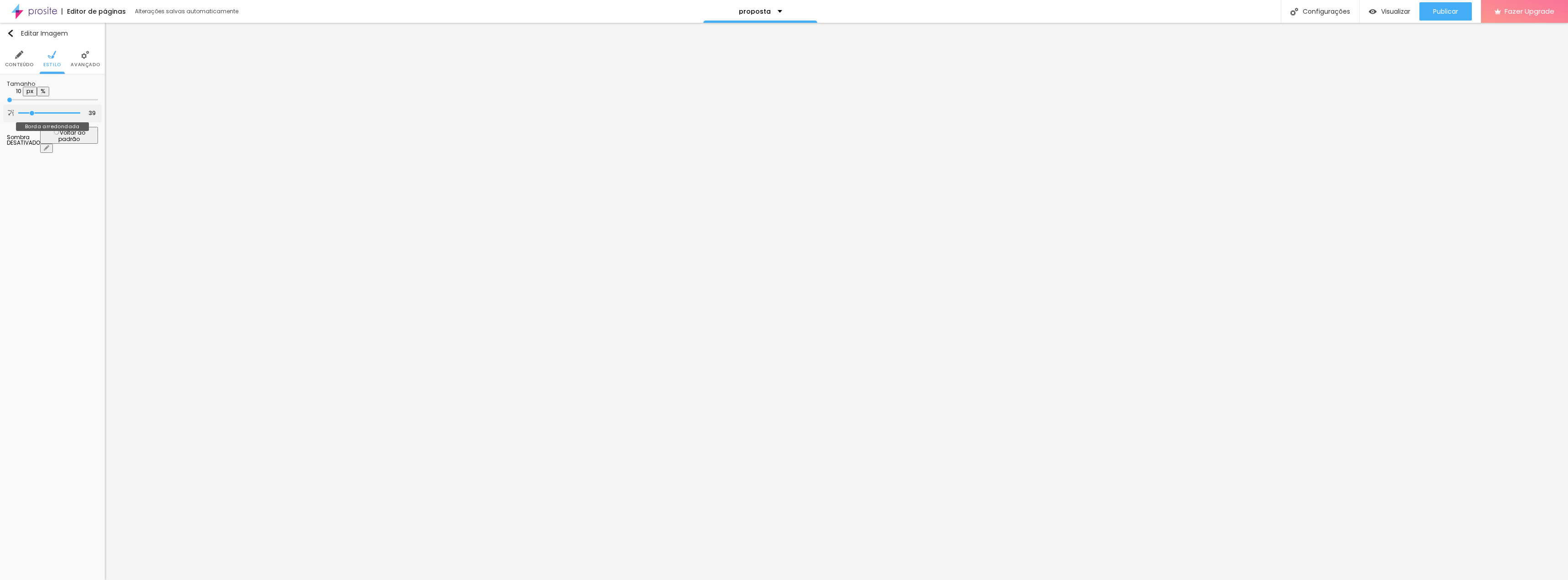
type input "25"
type input "10"
type input "0"
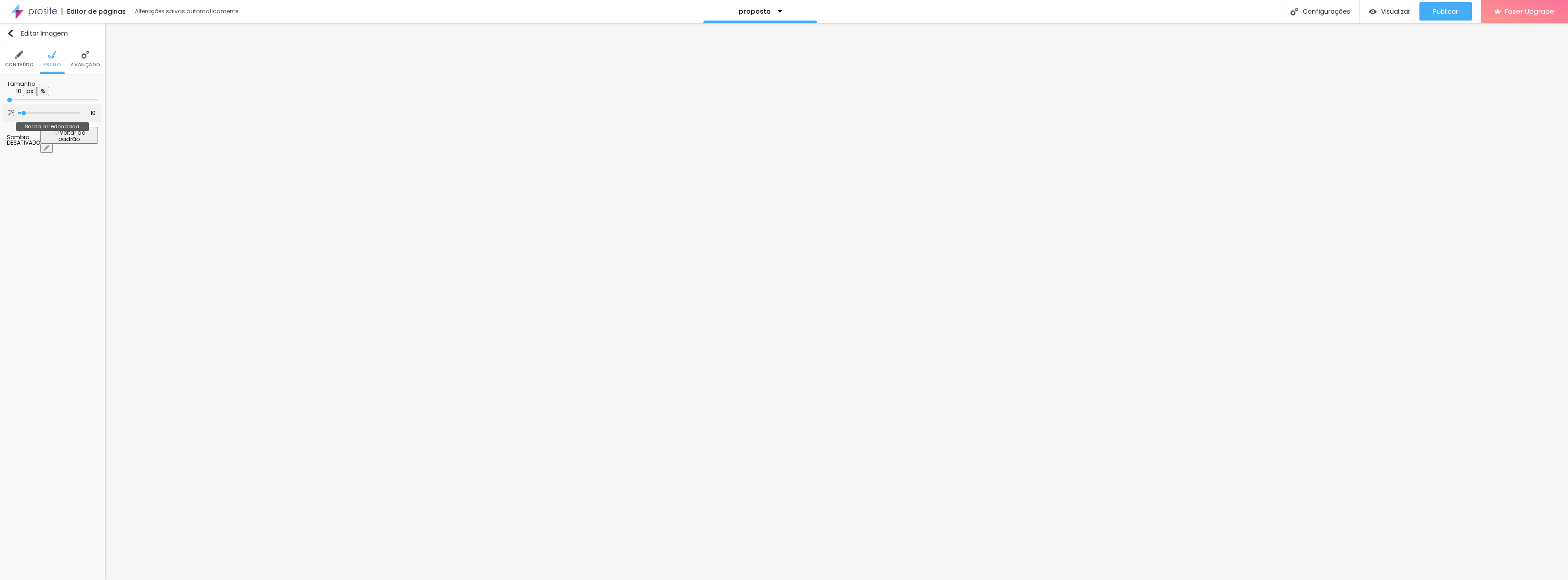
type input "0"
type input "3"
type input "20"
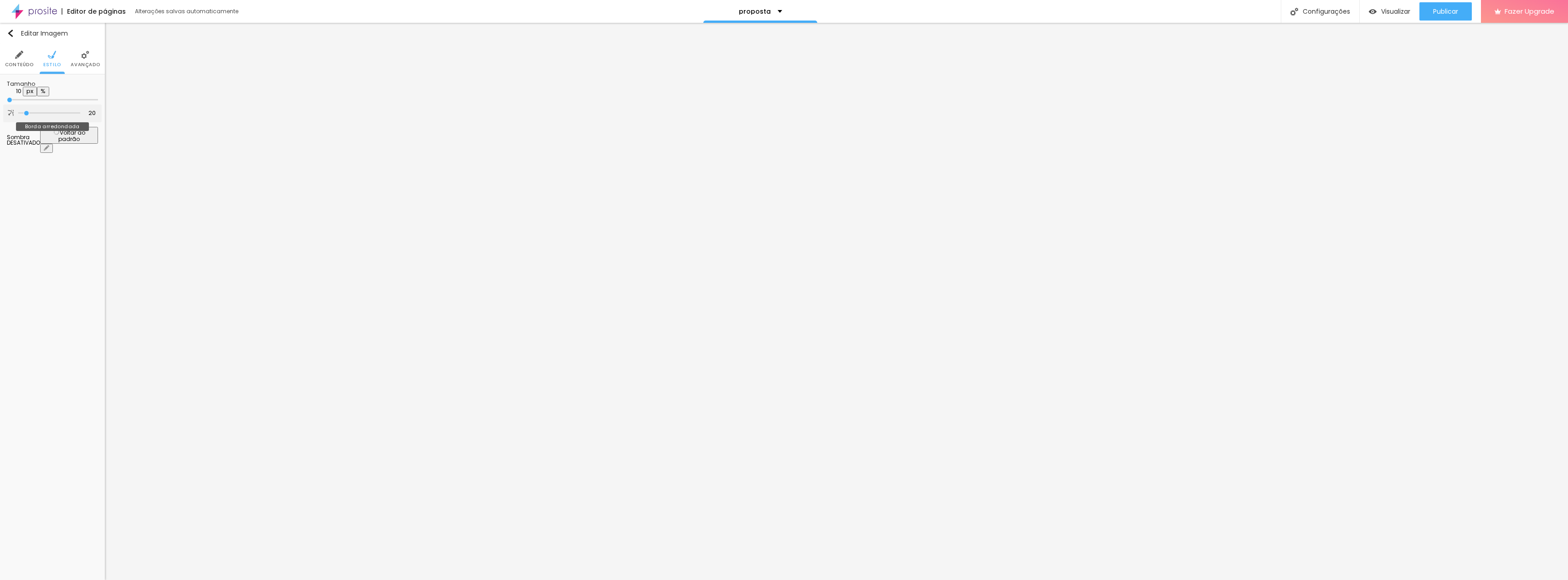
type input "39"
type input "63"
type input "84"
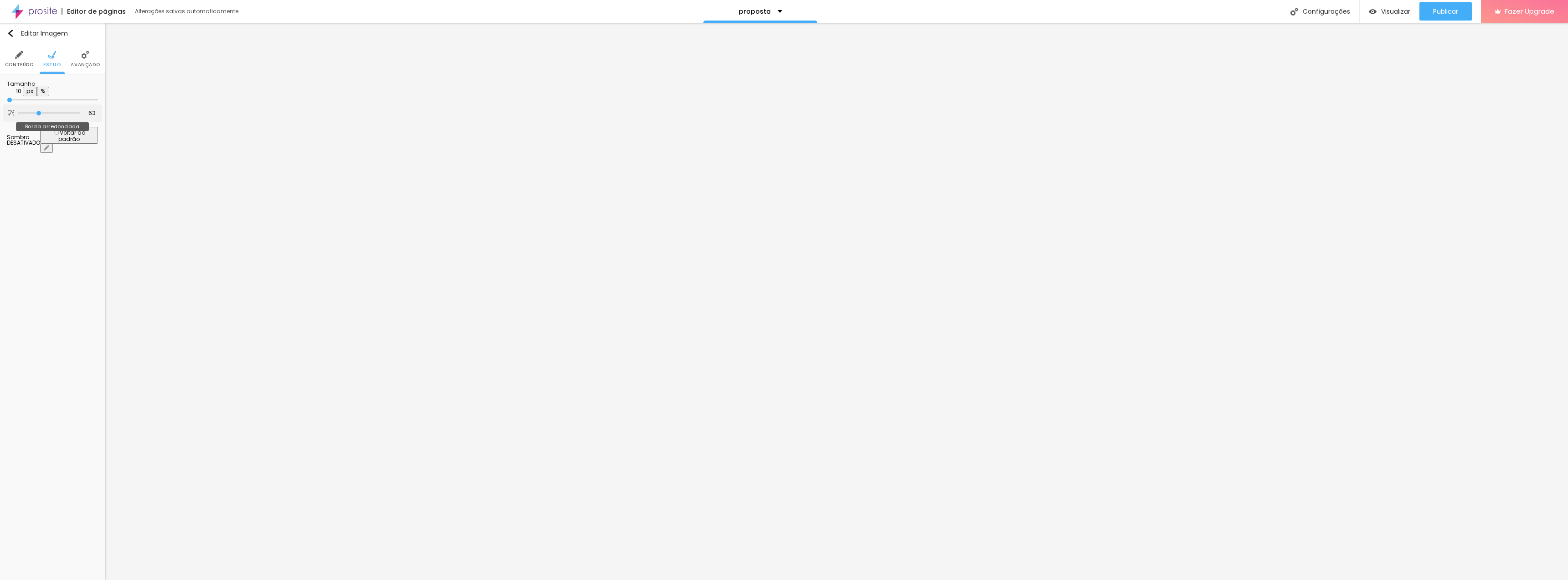
type input "84"
type input "110"
type input "143"
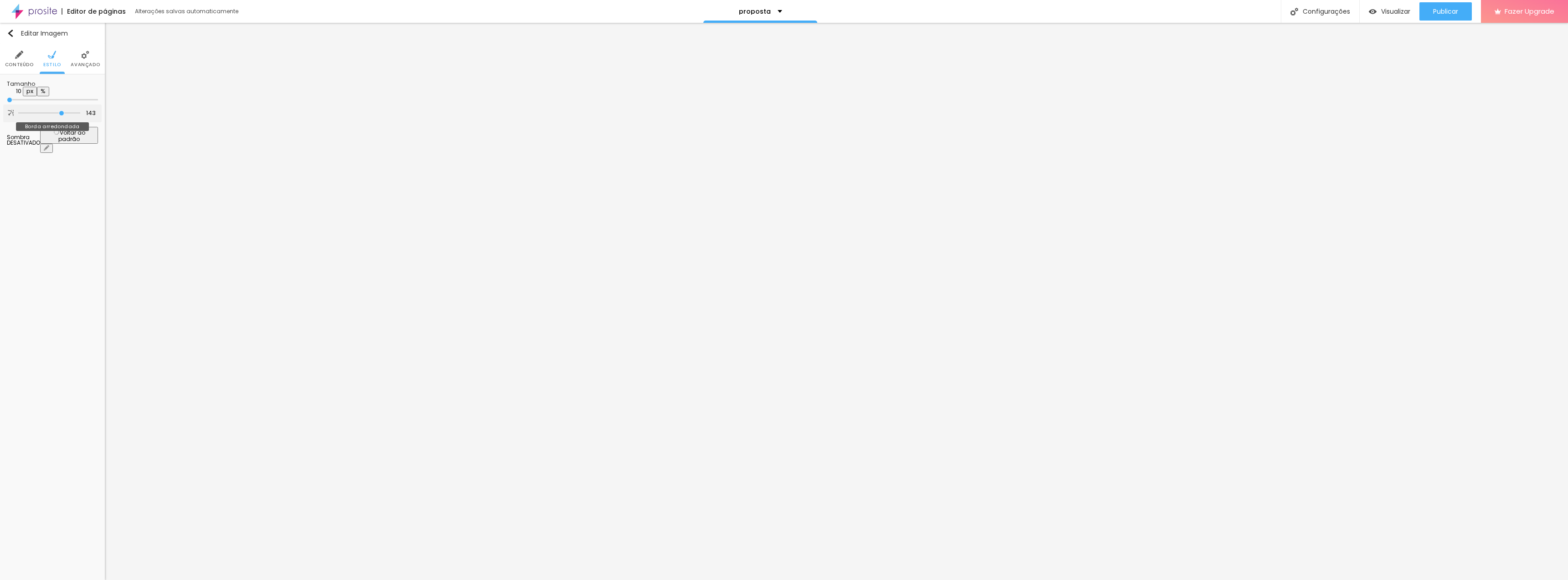
type input "174"
type input "200"
type input "133"
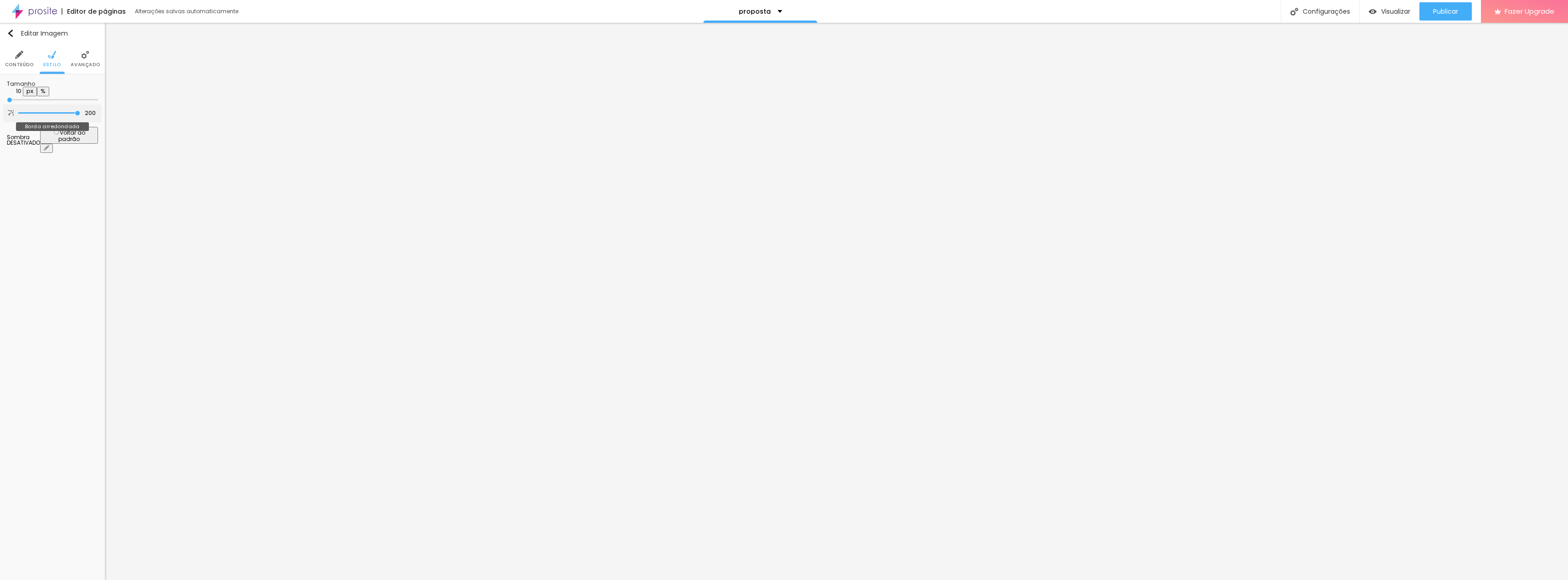
type input "133"
type input "63"
type input "0"
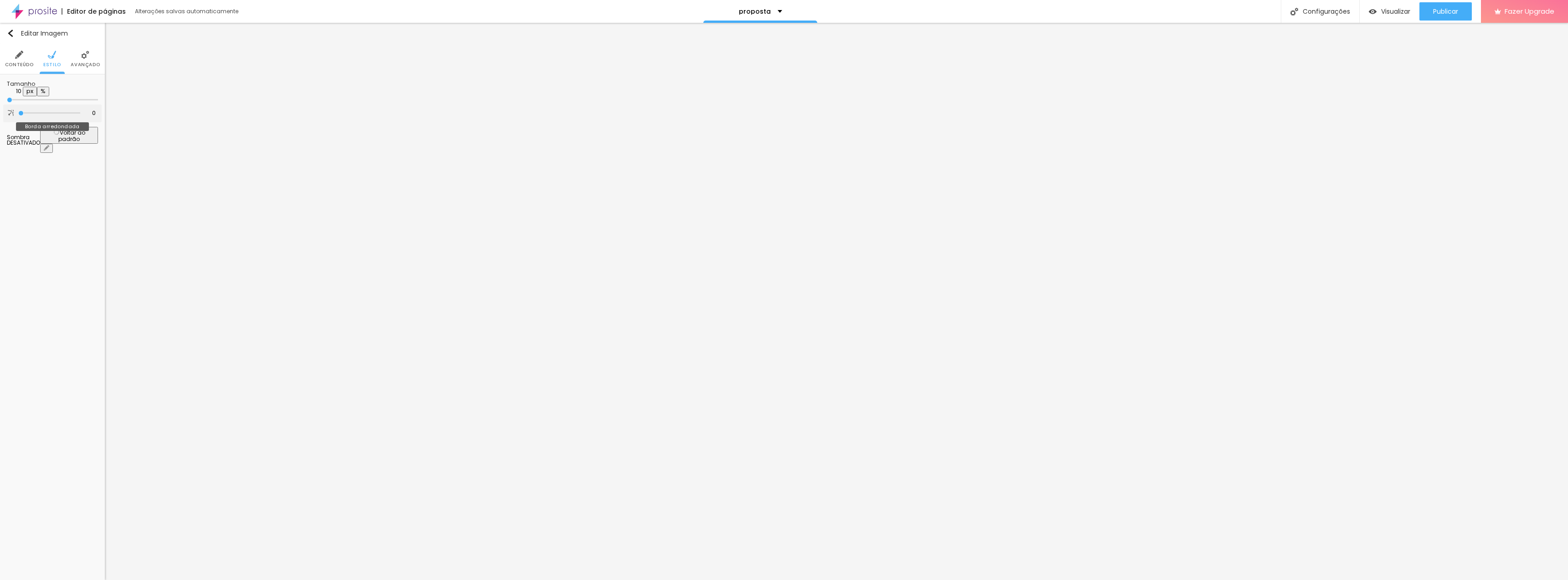
drag, startPoint x: 25, startPoint y: 115, endPoint x: 0, endPoint y: 132, distance: 30.2
click at [18, 115] on input "range" at bounding box center [49, 113] width 62 height 4
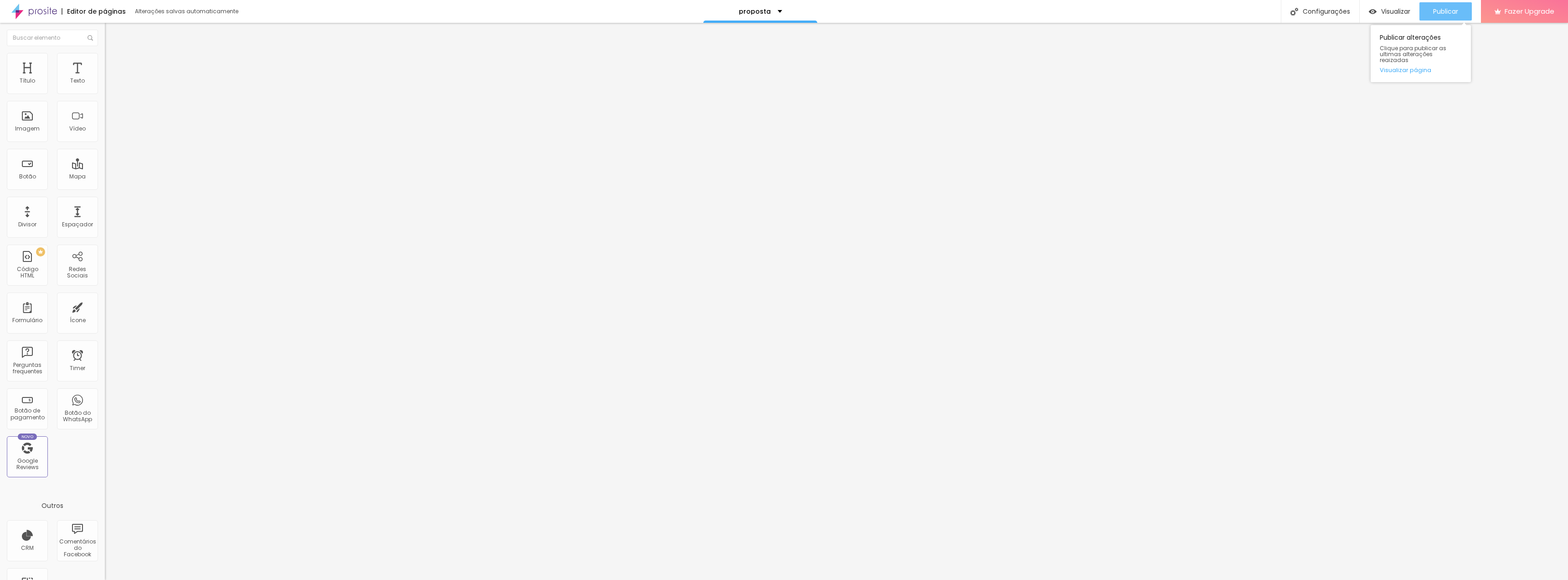
click at [644, 11] on span "Publicar" at bounding box center [1446, 11] width 25 height 8
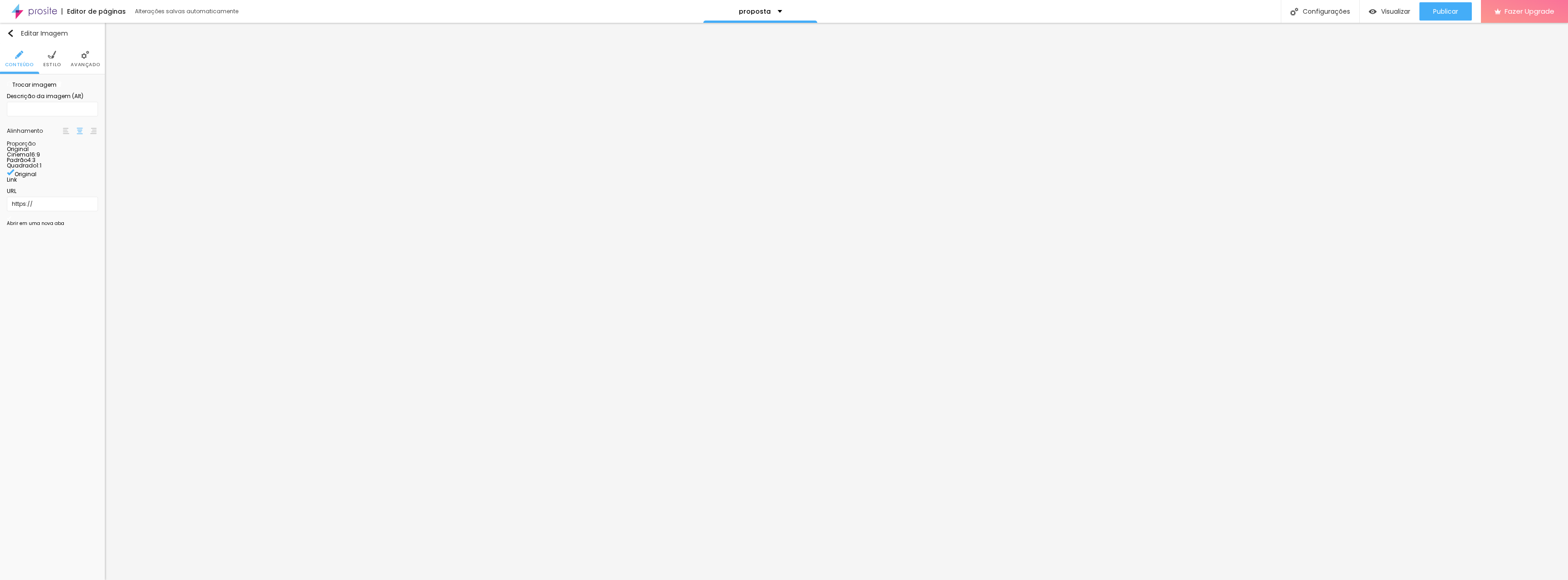
click at [51, 64] on span "Estilo" at bounding box center [52, 64] width 18 height 4
type input "15"
type input "20"
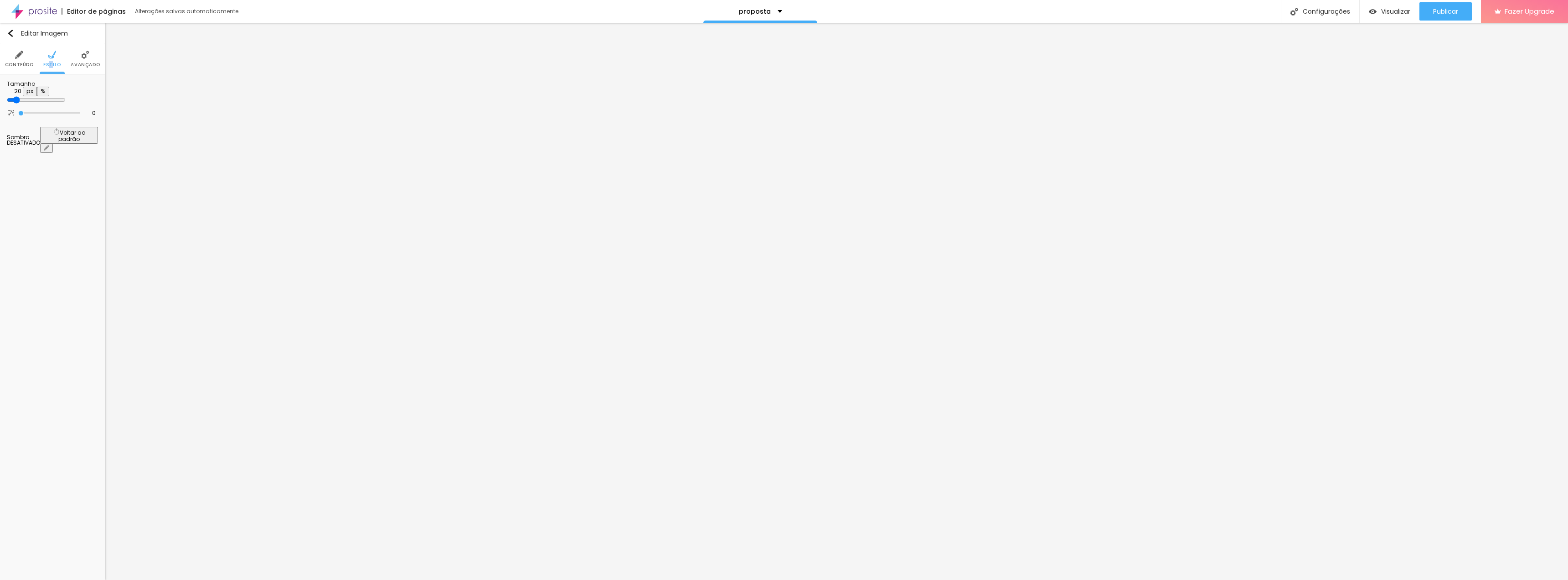
type input "25"
drag, startPoint x: 16, startPoint y: 100, endPoint x: 25, endPoint y: 100, distance: 9.0
type input "25"
click at [25, 100] on input "range" at bounding box center [36, 100] width 59 height 8
click at [644, 14] on span "Publicar" at bounding box center [1446, 11] width 25 height 8
